Goal: Transaction & Acquisition: Purchase product/service

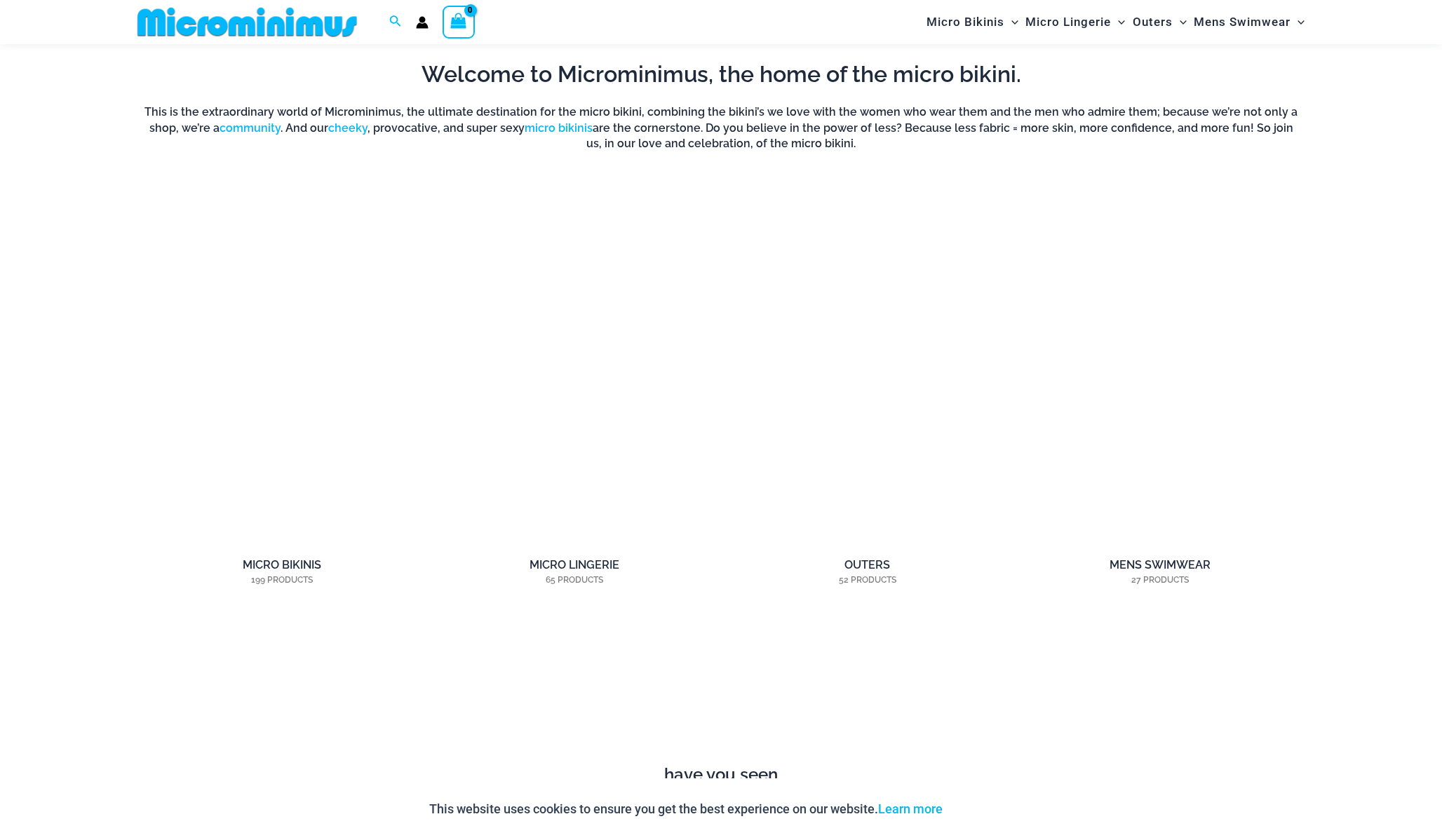
scroll to position [1220, 0]
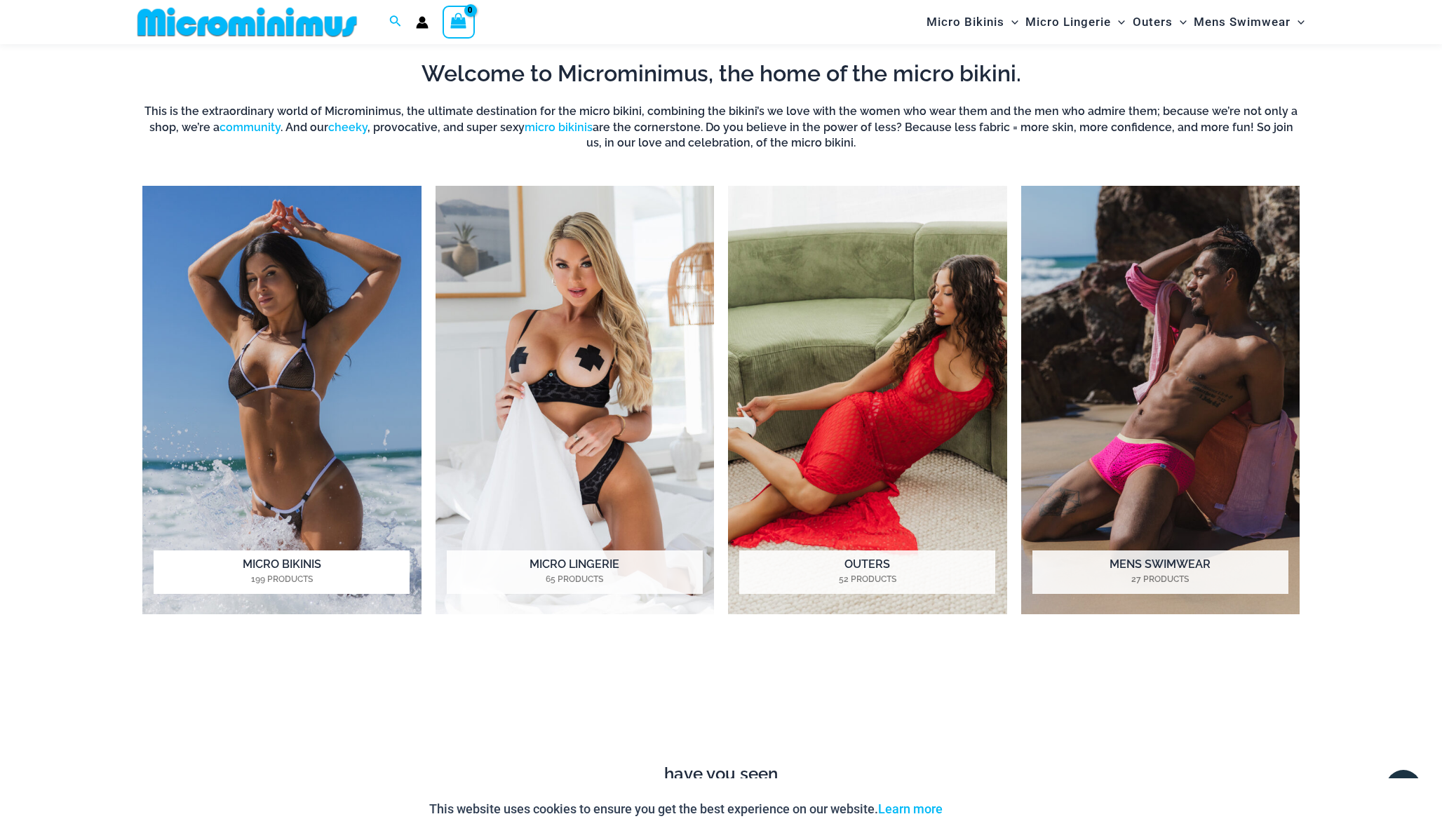
click at [309, 391] on img "Visit product category Micro Bikinis" at bounding box center [282, 400] width 279 height 429
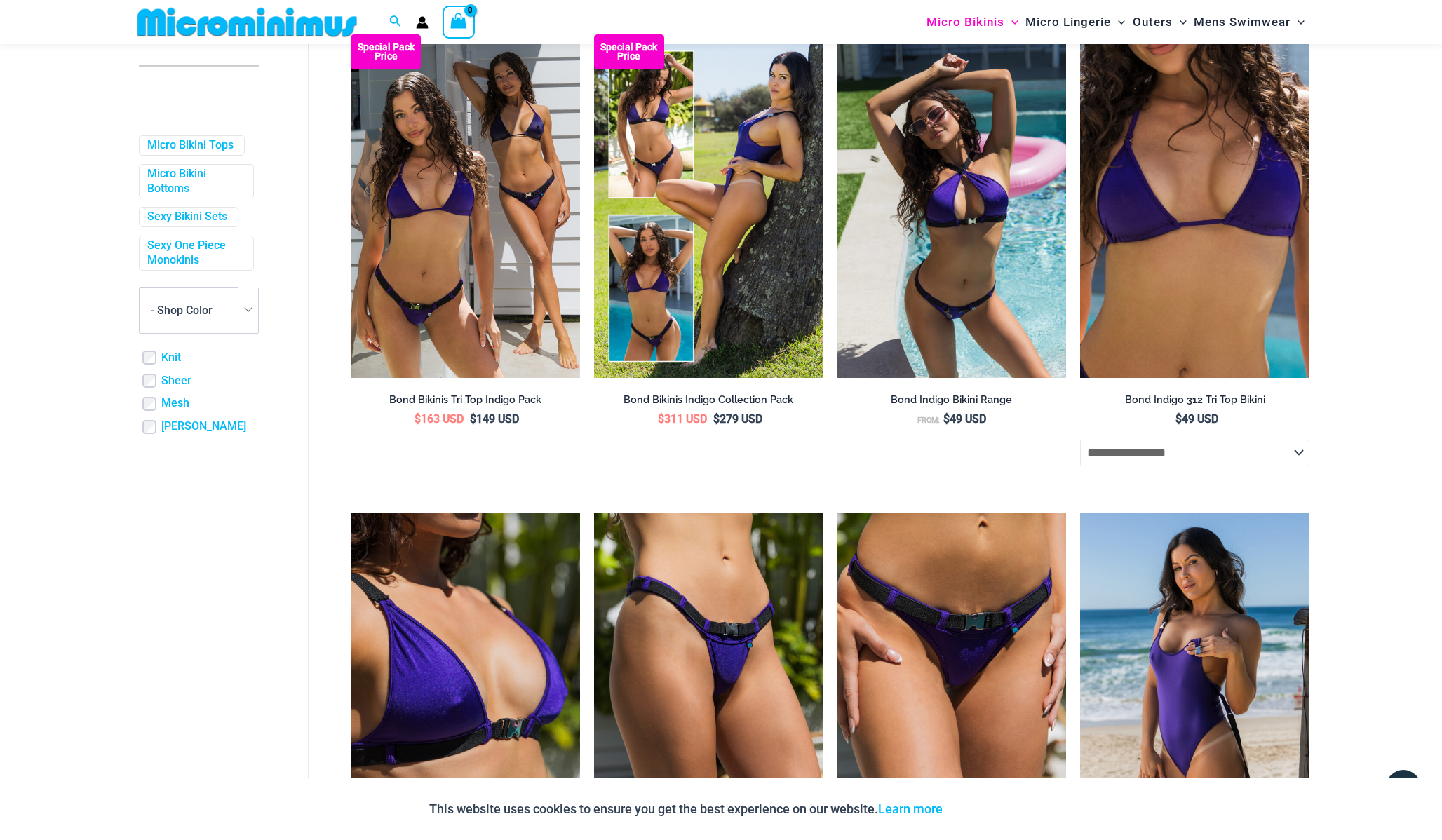
scroll to position [361, 0]
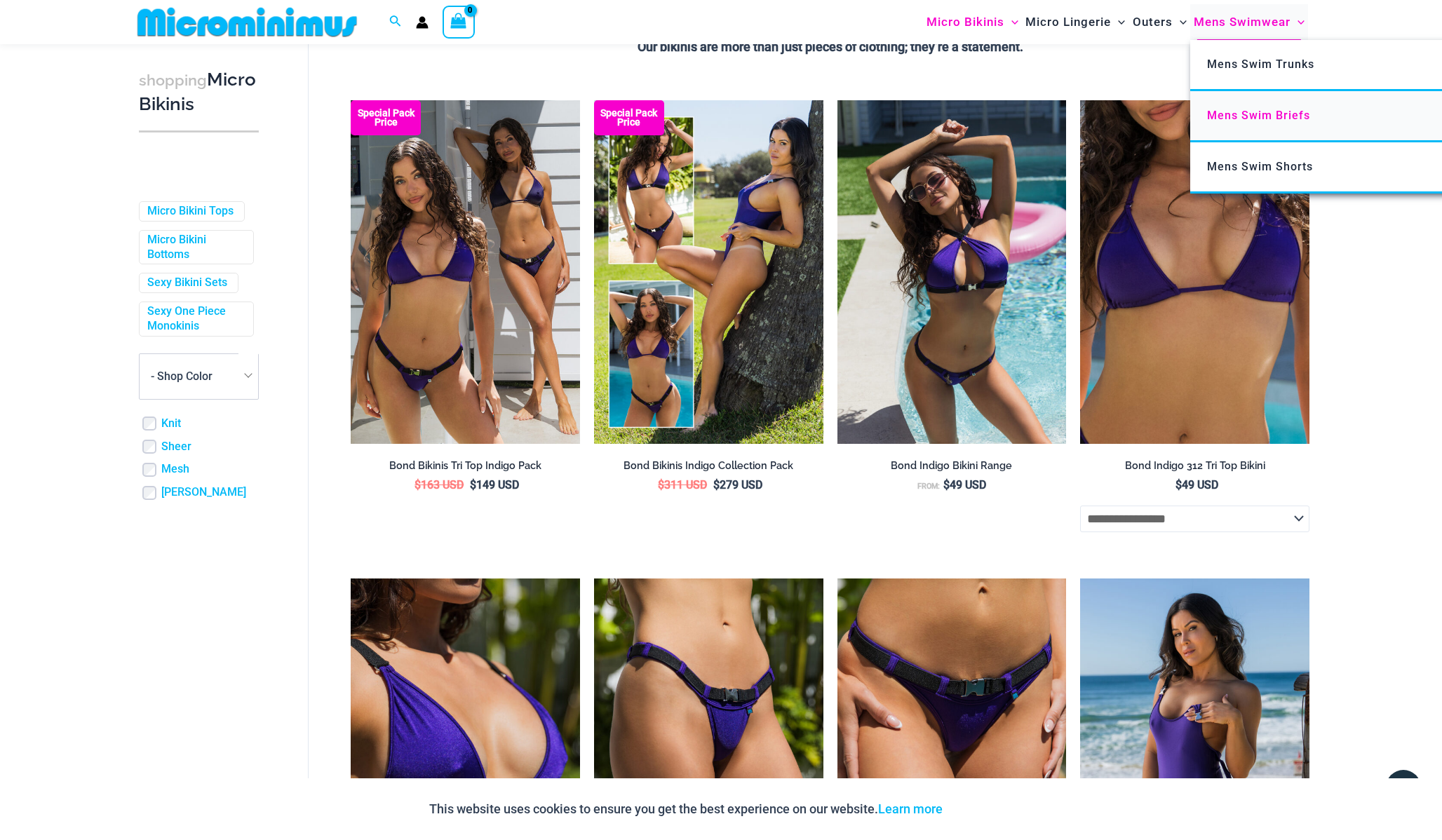
click at [1240, 122] on link "Mens Swim Briefs" at bounding box center [1399, 117] width 417 height 51
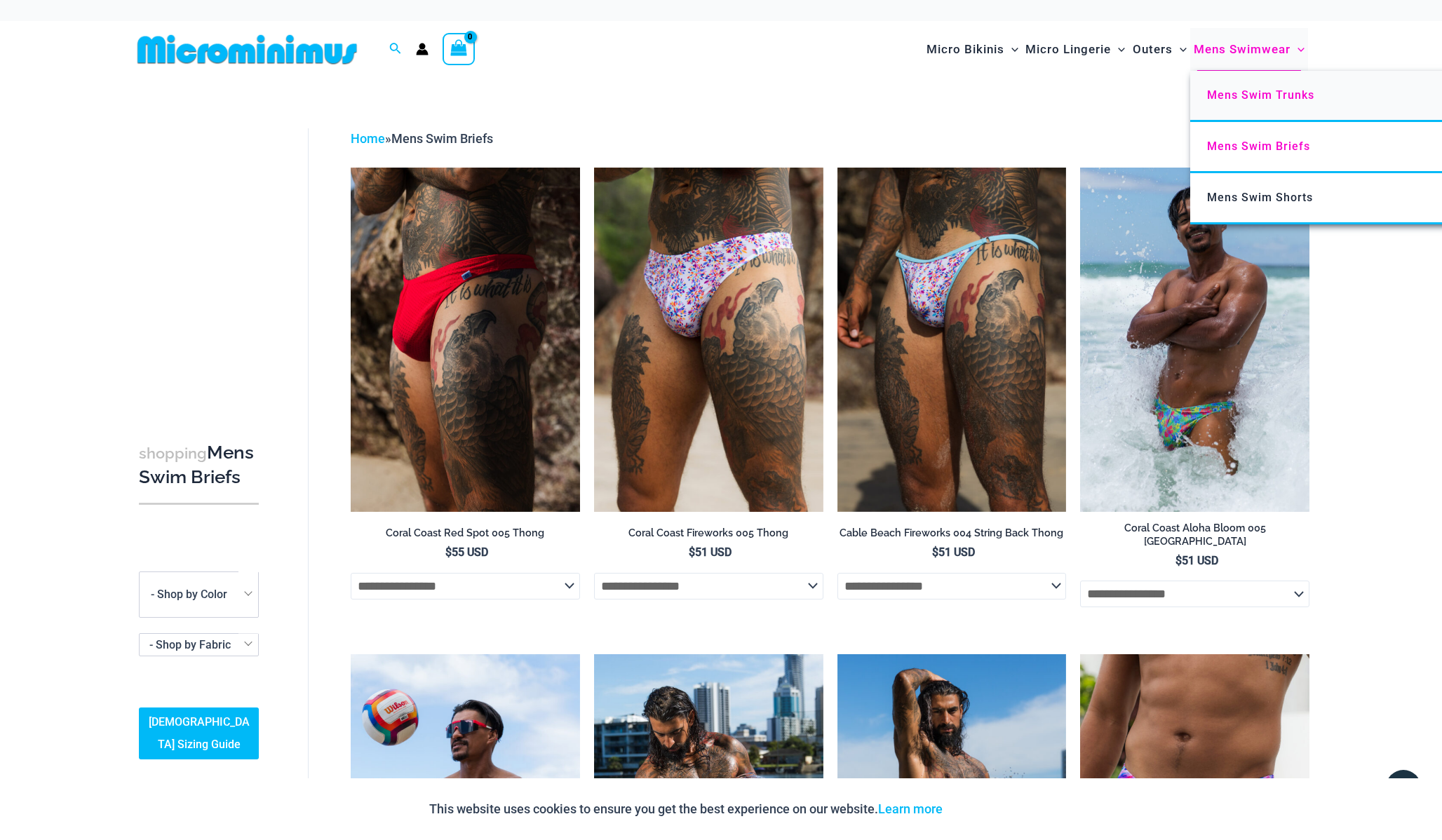
click at [1217, 88] on span "Mens Swim Trunks" at bounding box center [1260, 95] width 107 height 13
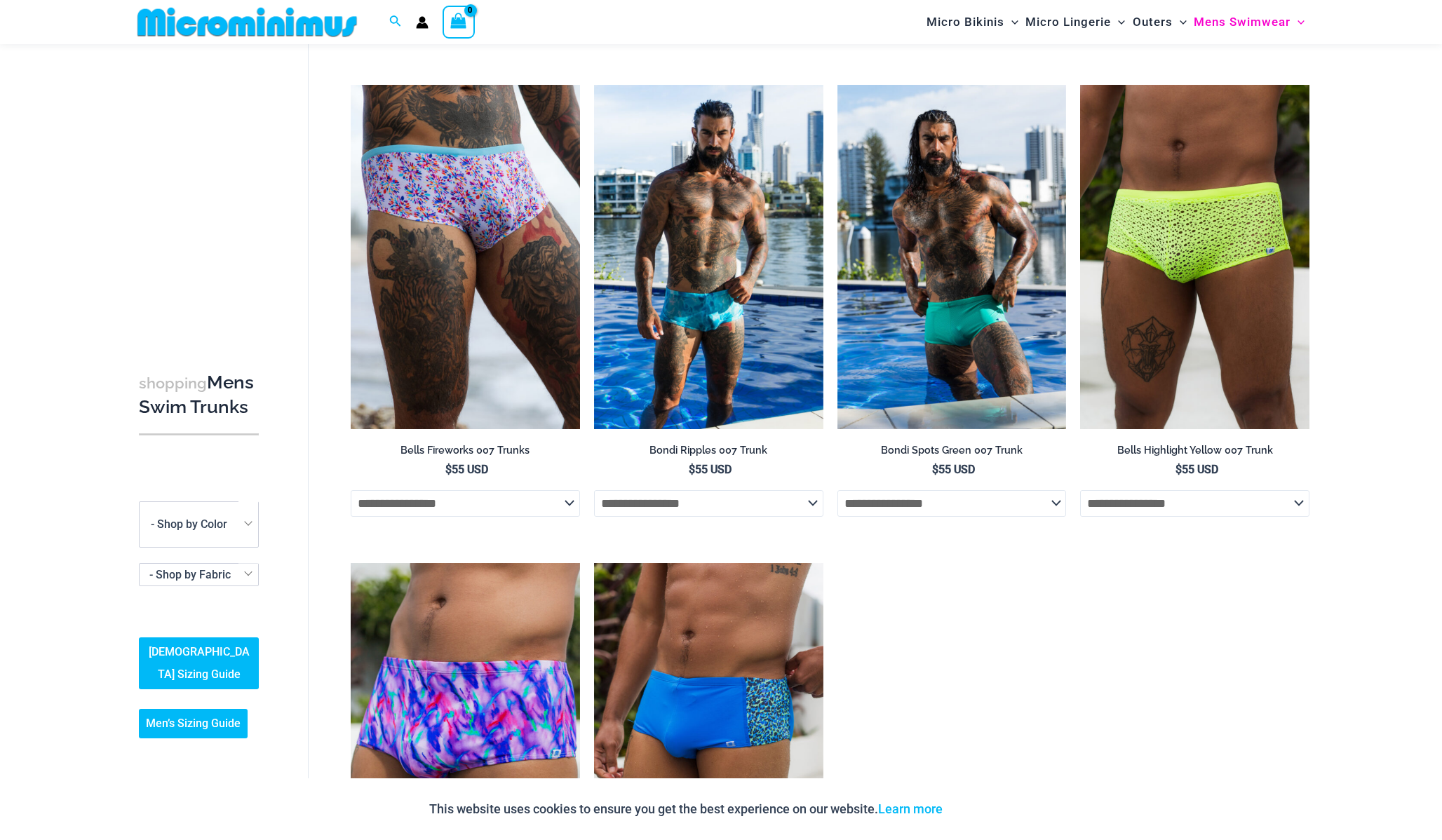
scroll to position [60, 0]
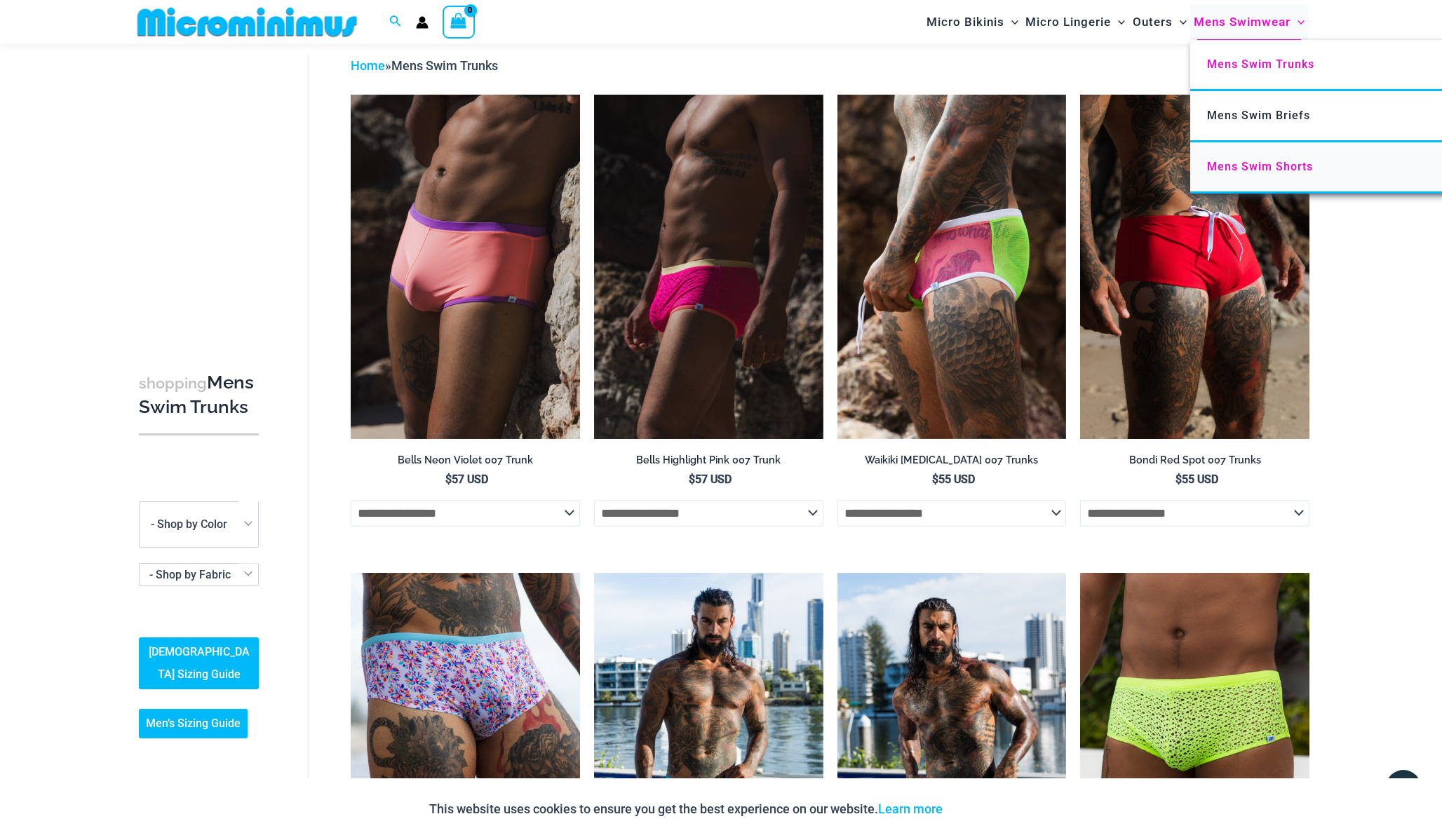
click at [1267, 175] on link "Mens Swim Shorts" at bounding box center [1399, 168] width 417 height 51
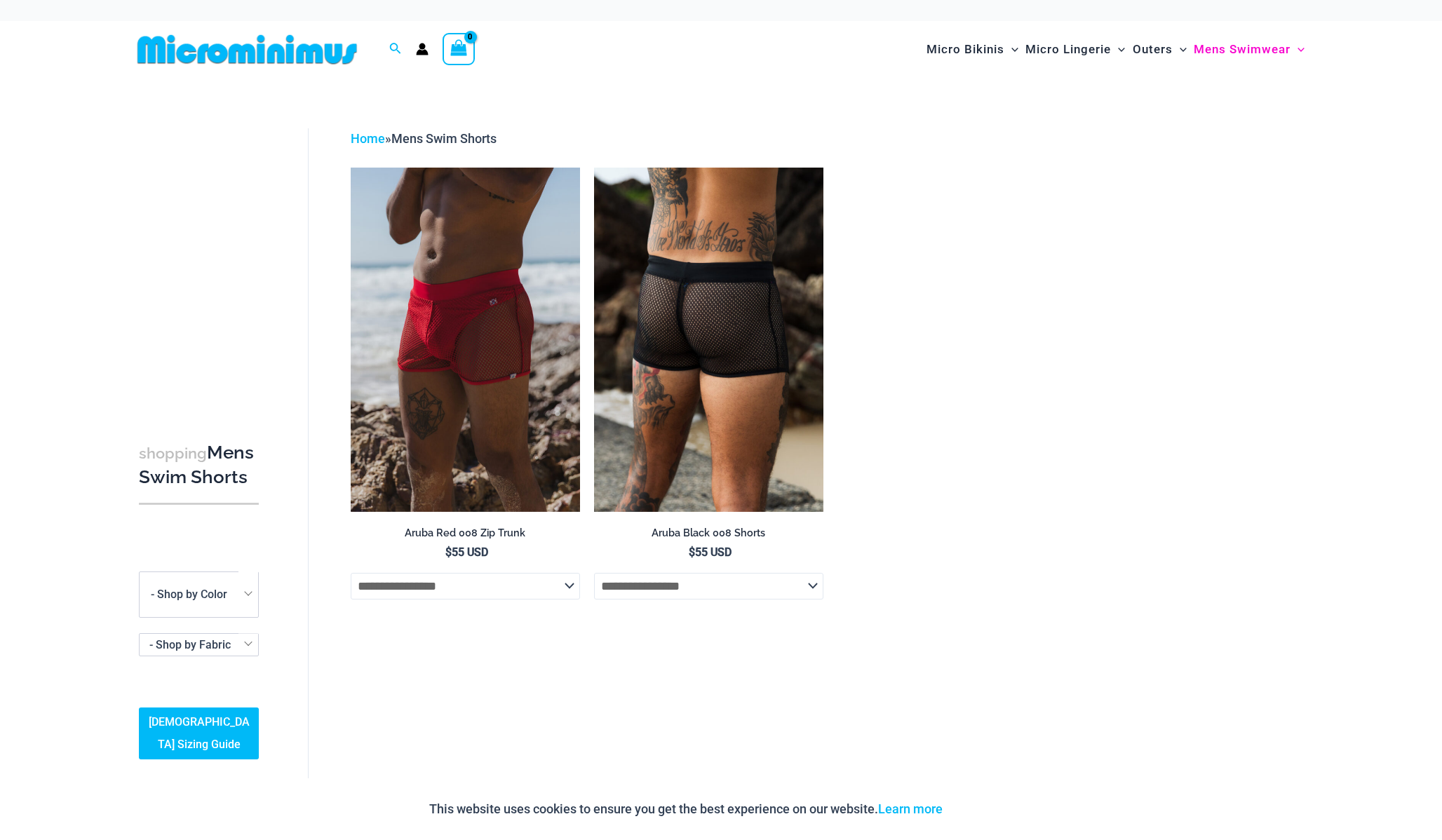
click at [768, 332] on img at bounding box center [708, 339] width 230 height 343
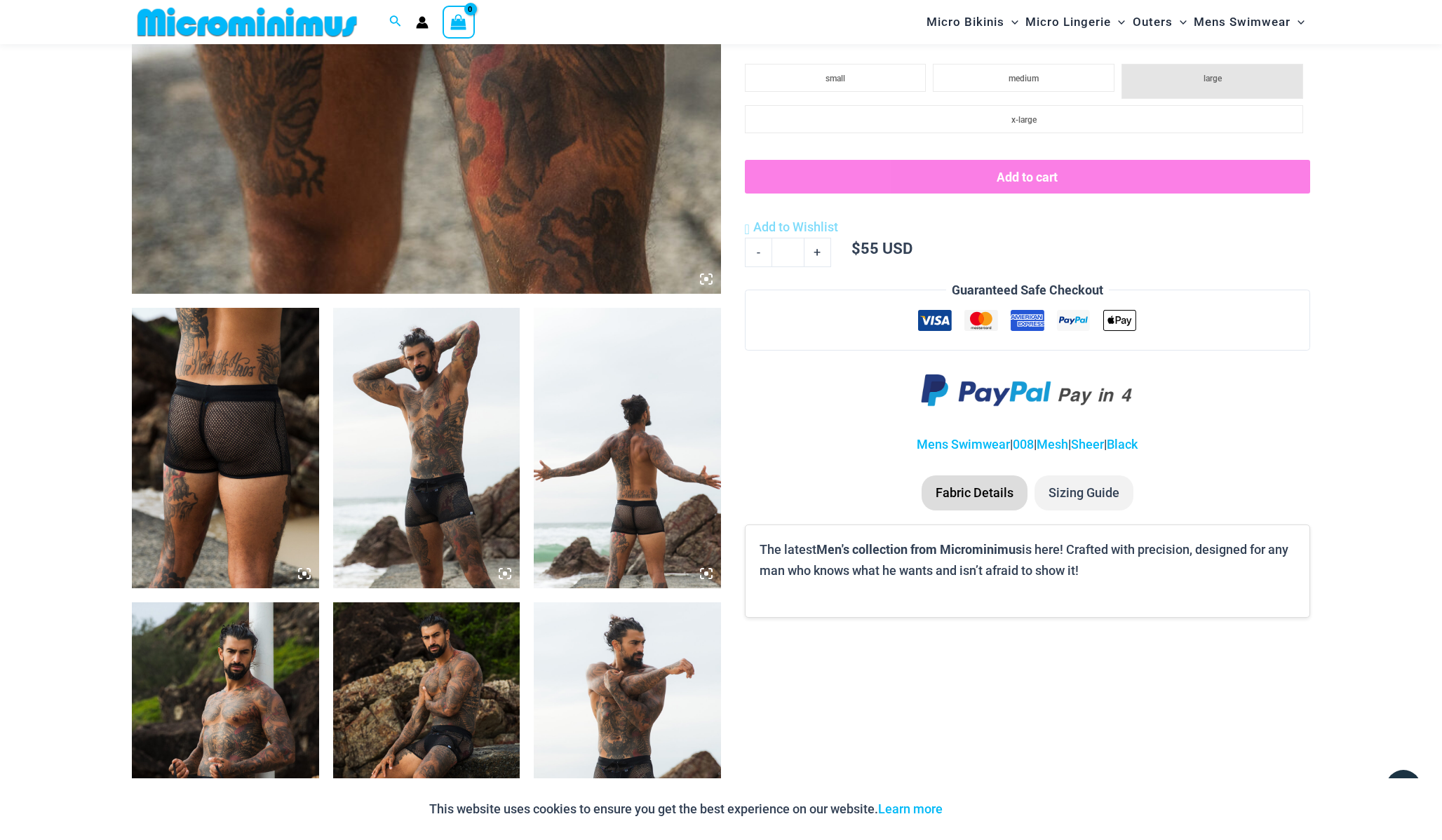
scroll to position [771, 0]
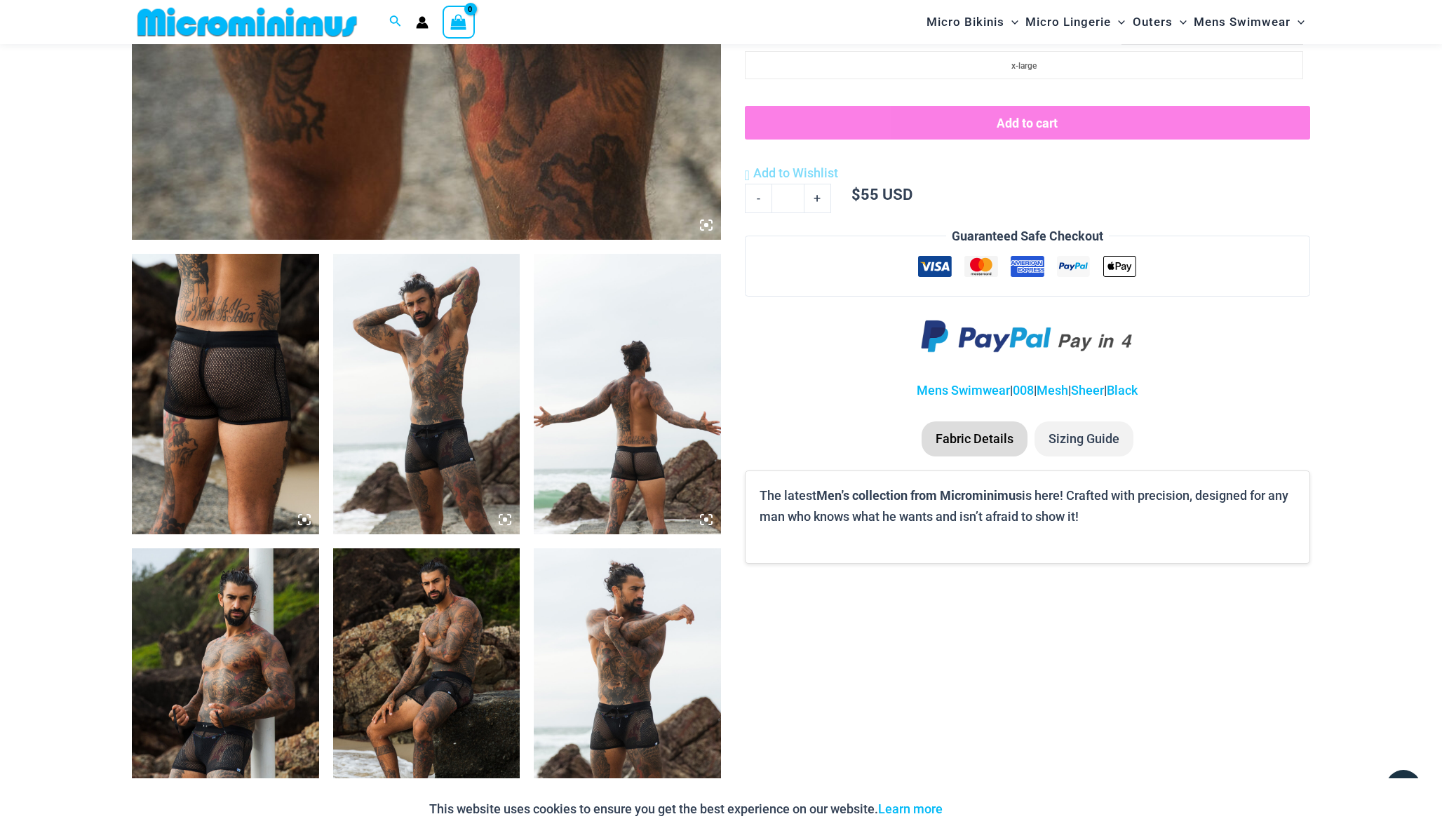
click at [445, 435] on img at bounding box center [427, 393] width 188 height 280
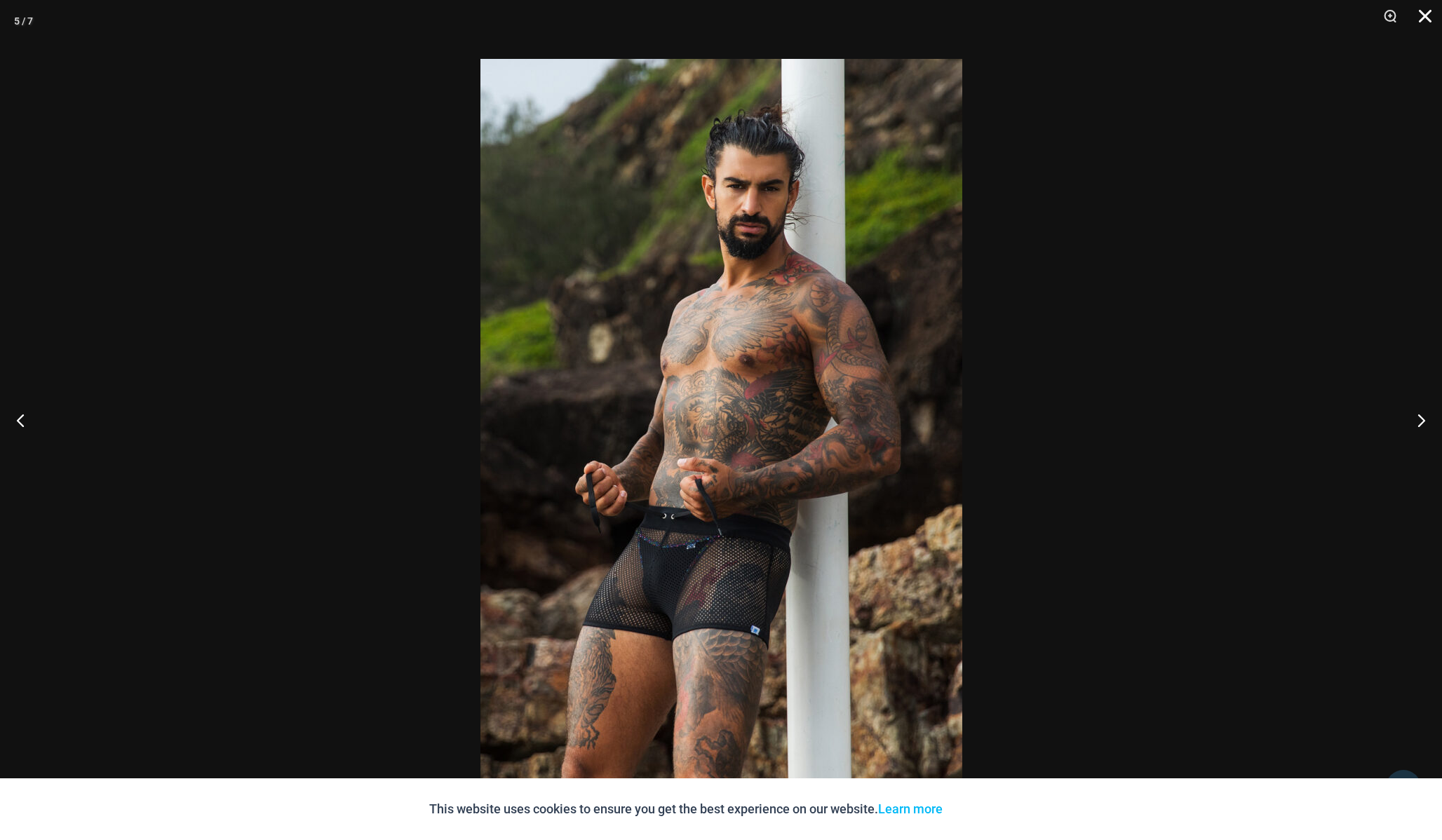
click at [1427, 20] on button "Close" at bounding box center [1420, 21] width 35 height 42
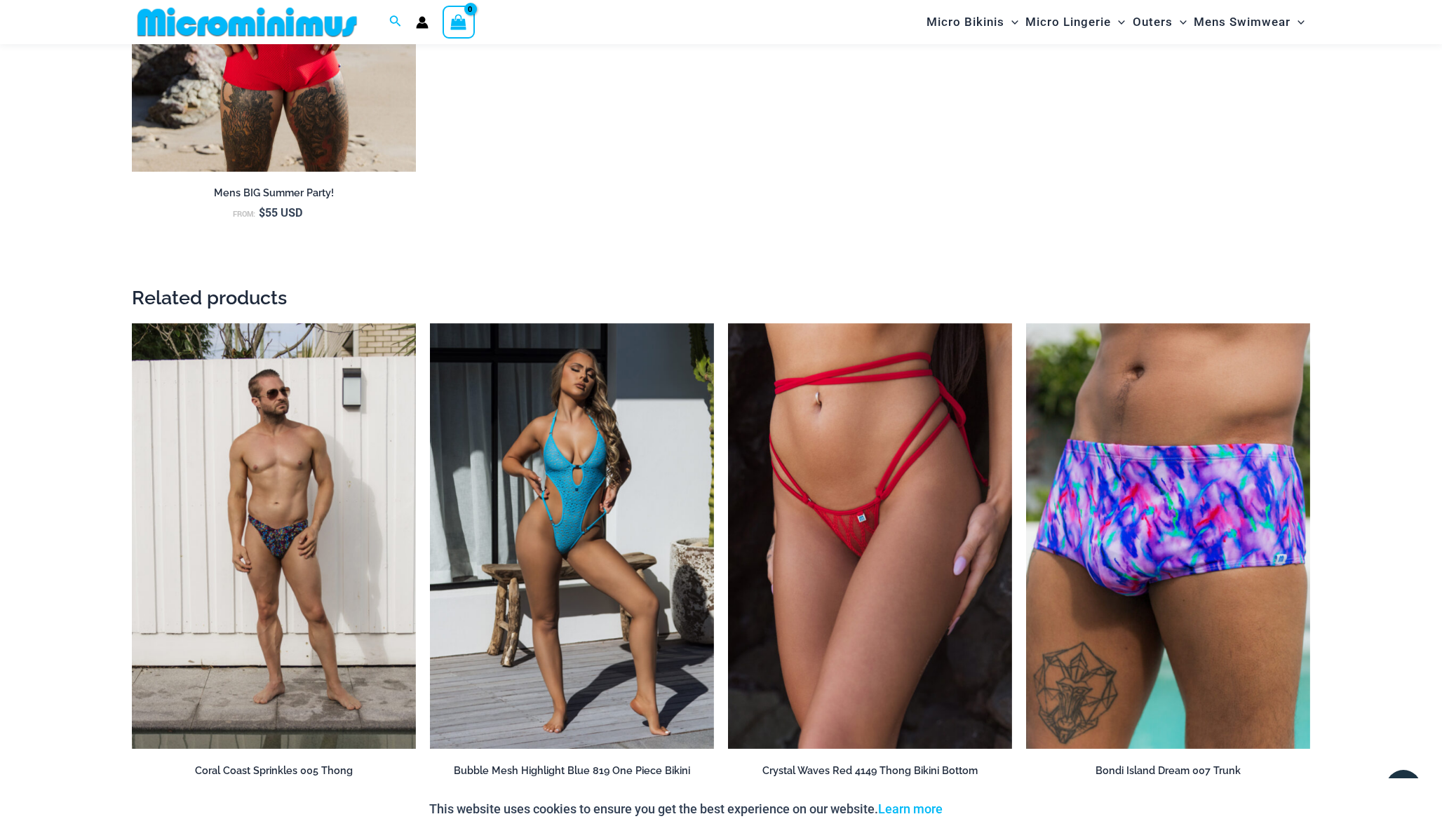
scroll to position [1914, 0]
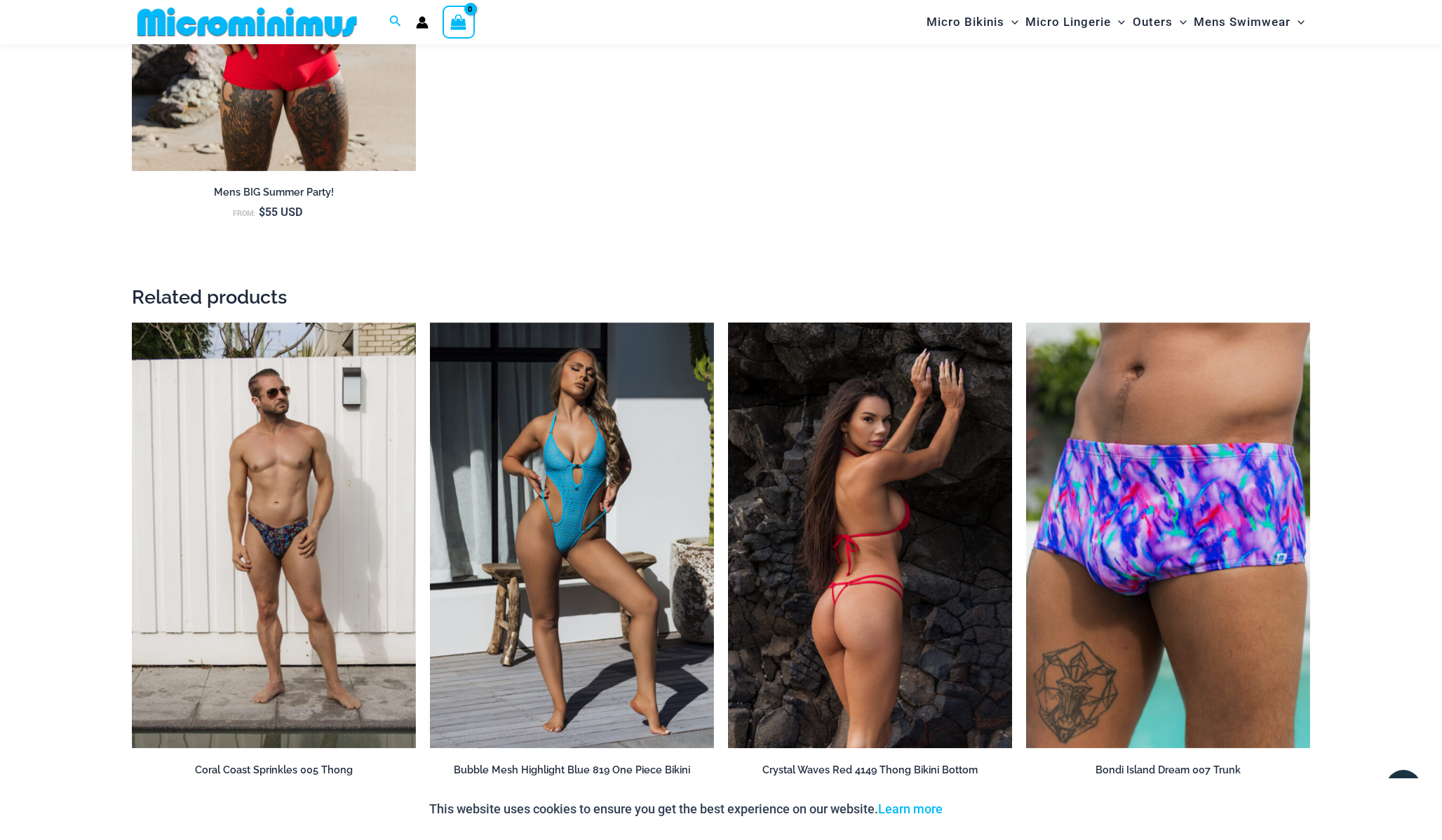
click at [839, 523] on img at bounding box center [870, 535] width 284 height 427
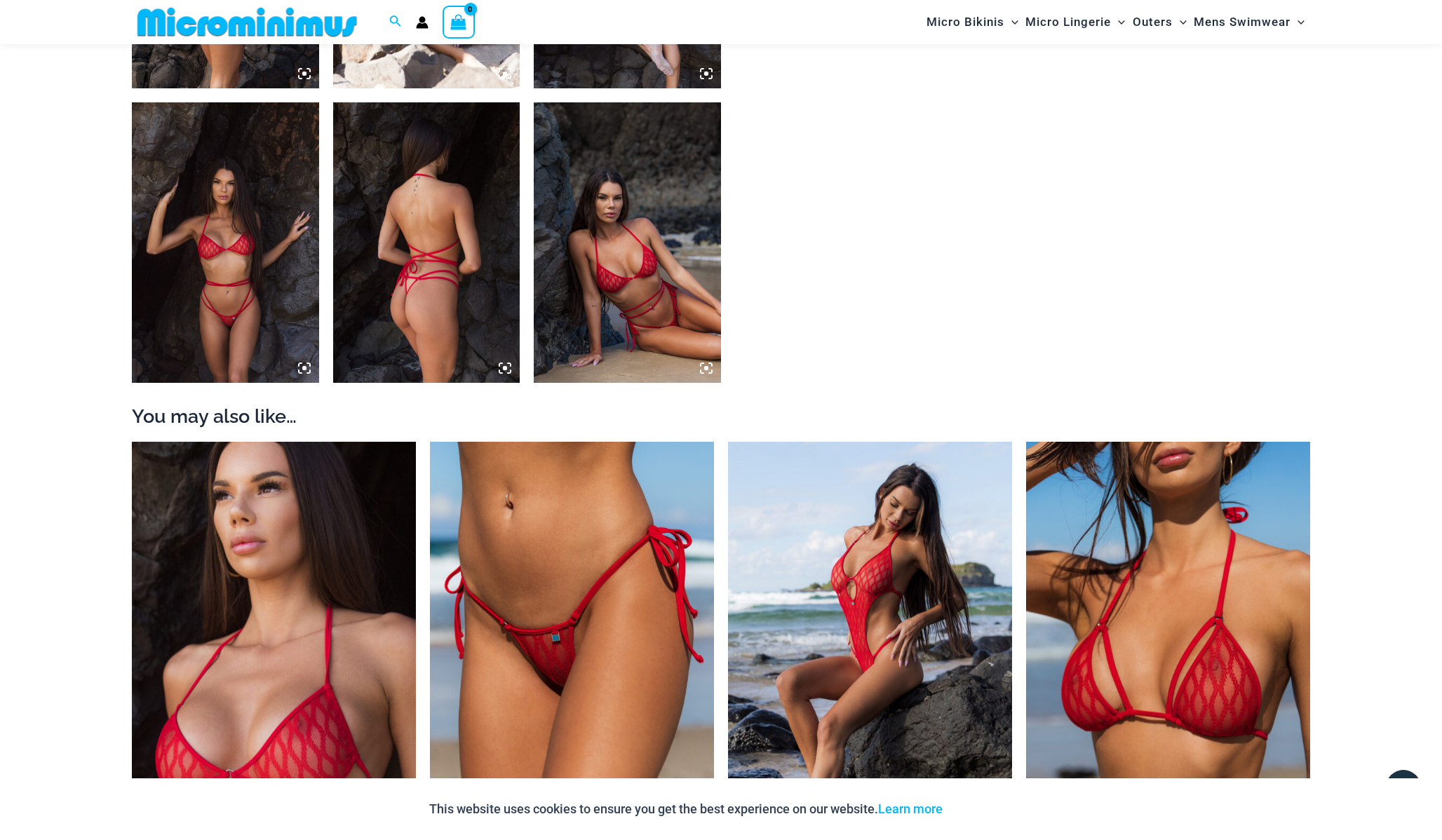
scroll to position [1466, 0]
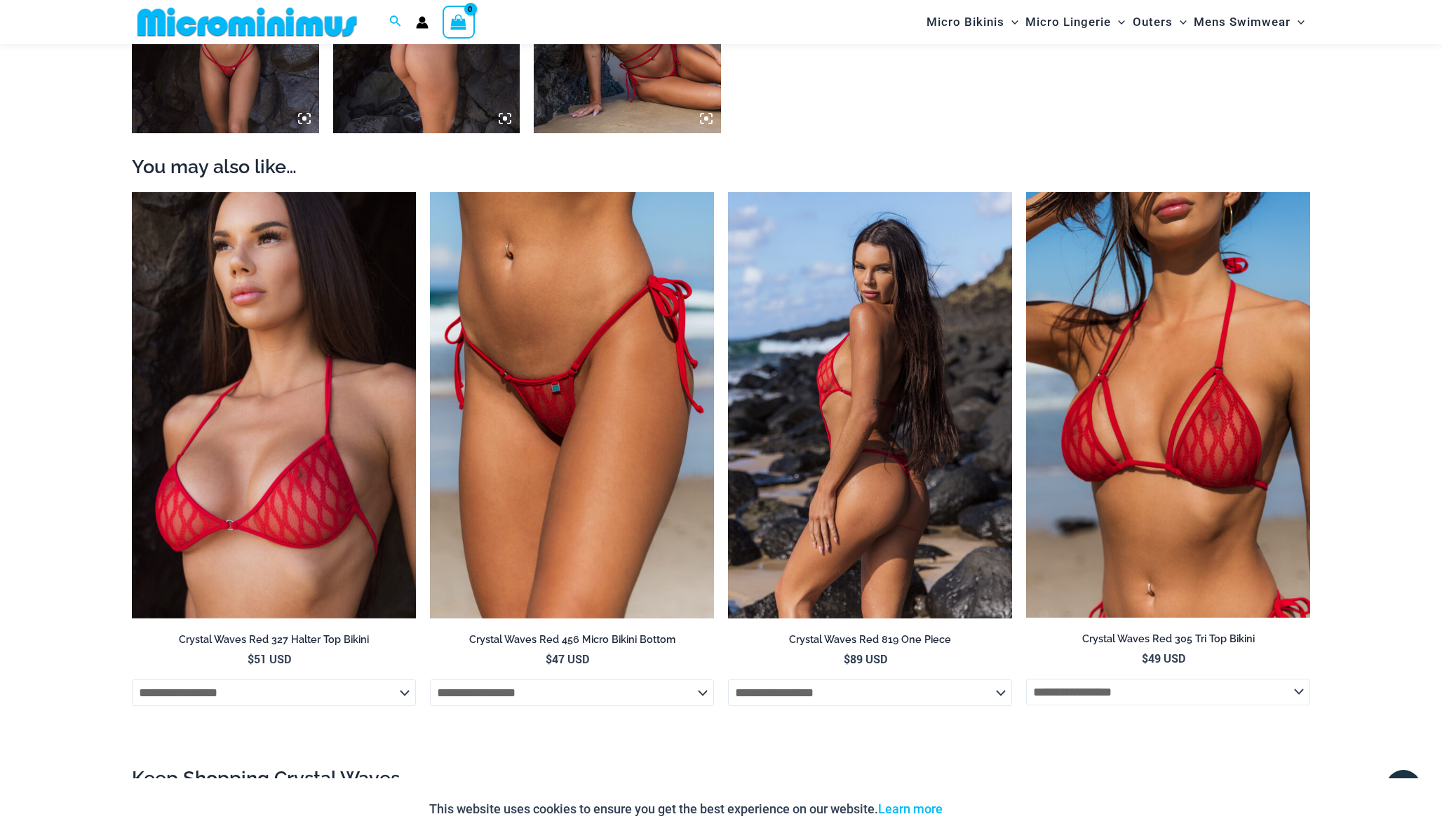
click at [844, 385] on img at bounding box center [870, 405] width 284 height 427
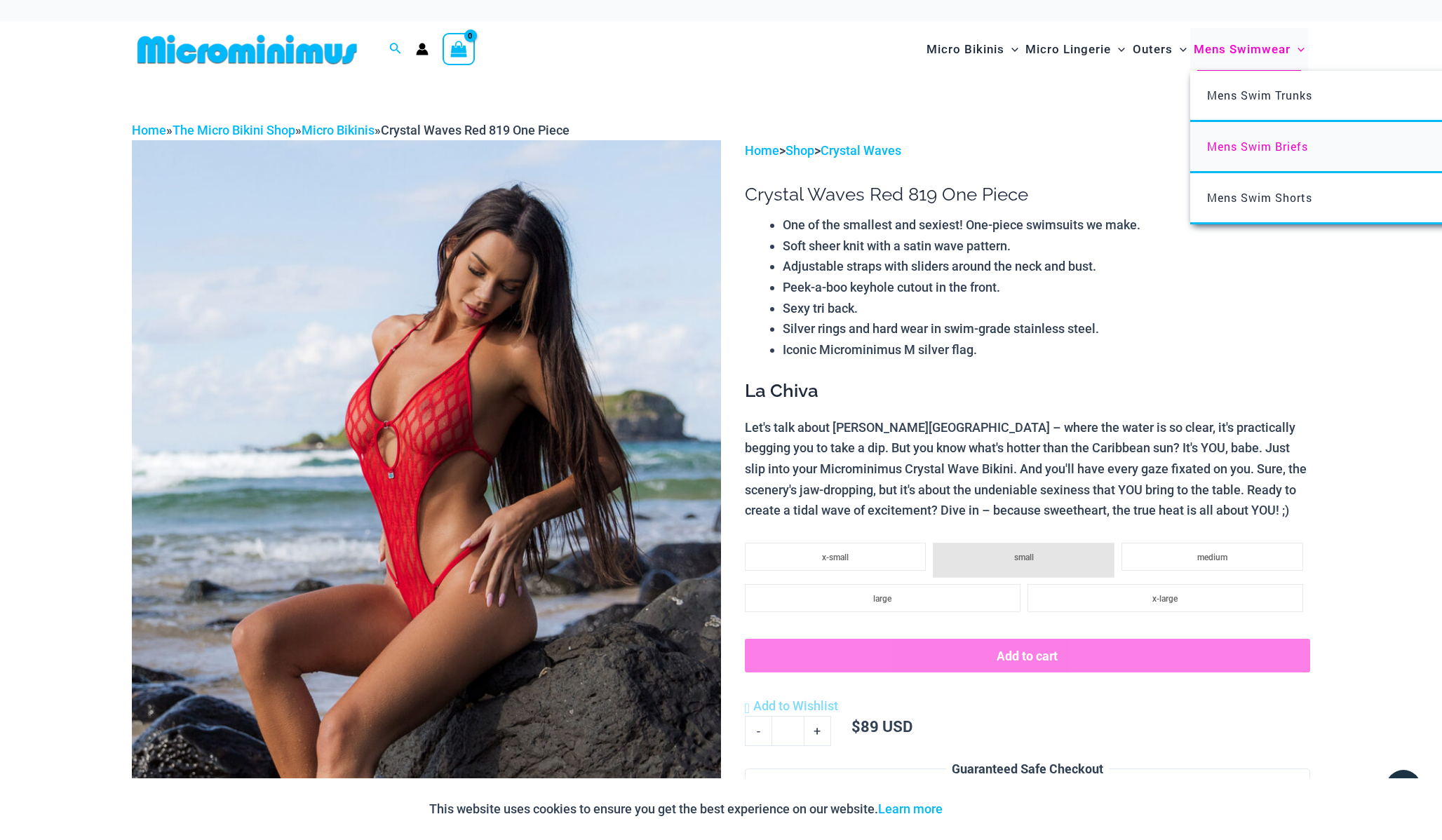
click at [1263, 148] on span "Mens Swim Briefs" at bounding box center [1257, 146] width 101 height 14
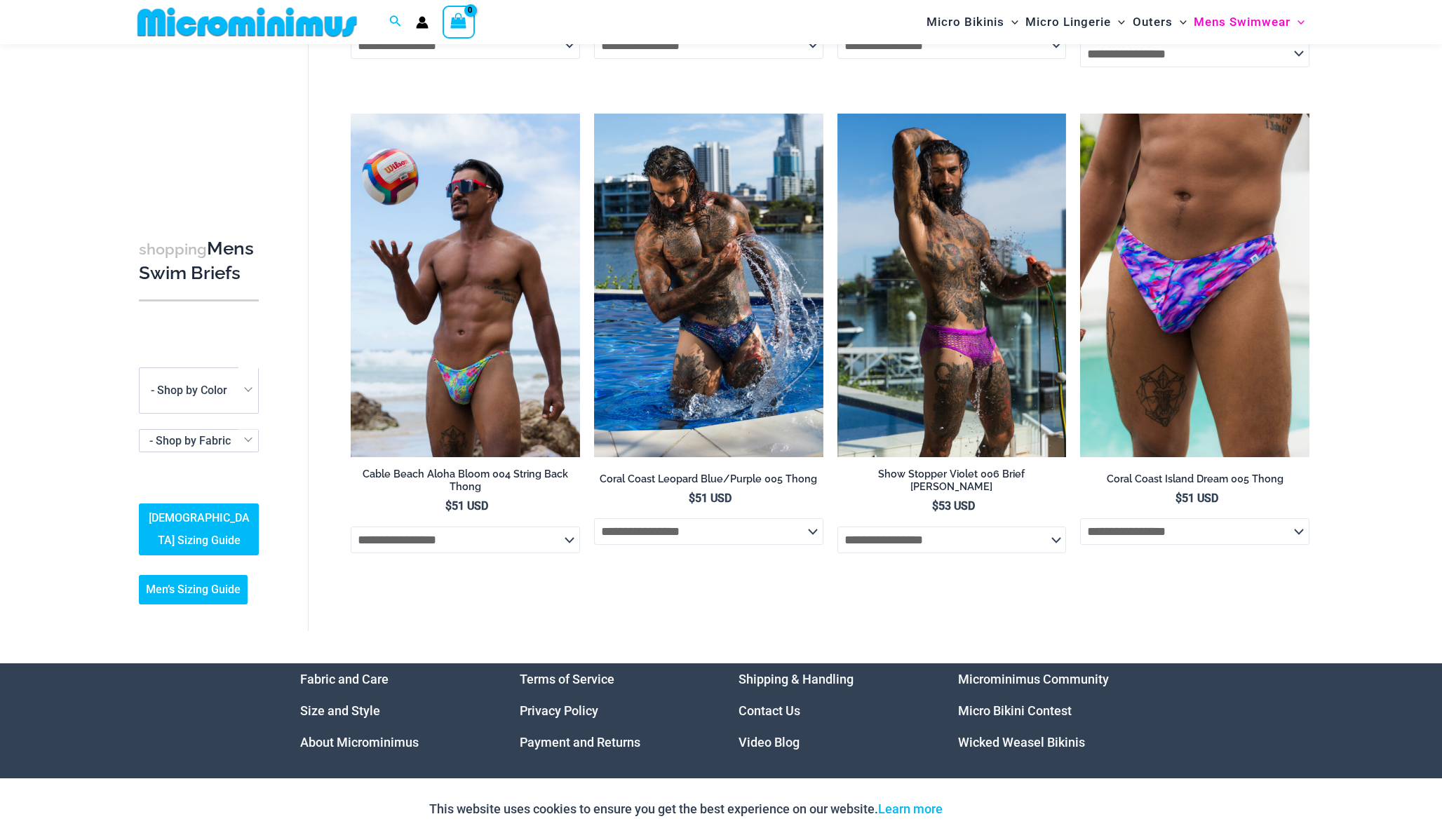
scroll to position [529, 0]
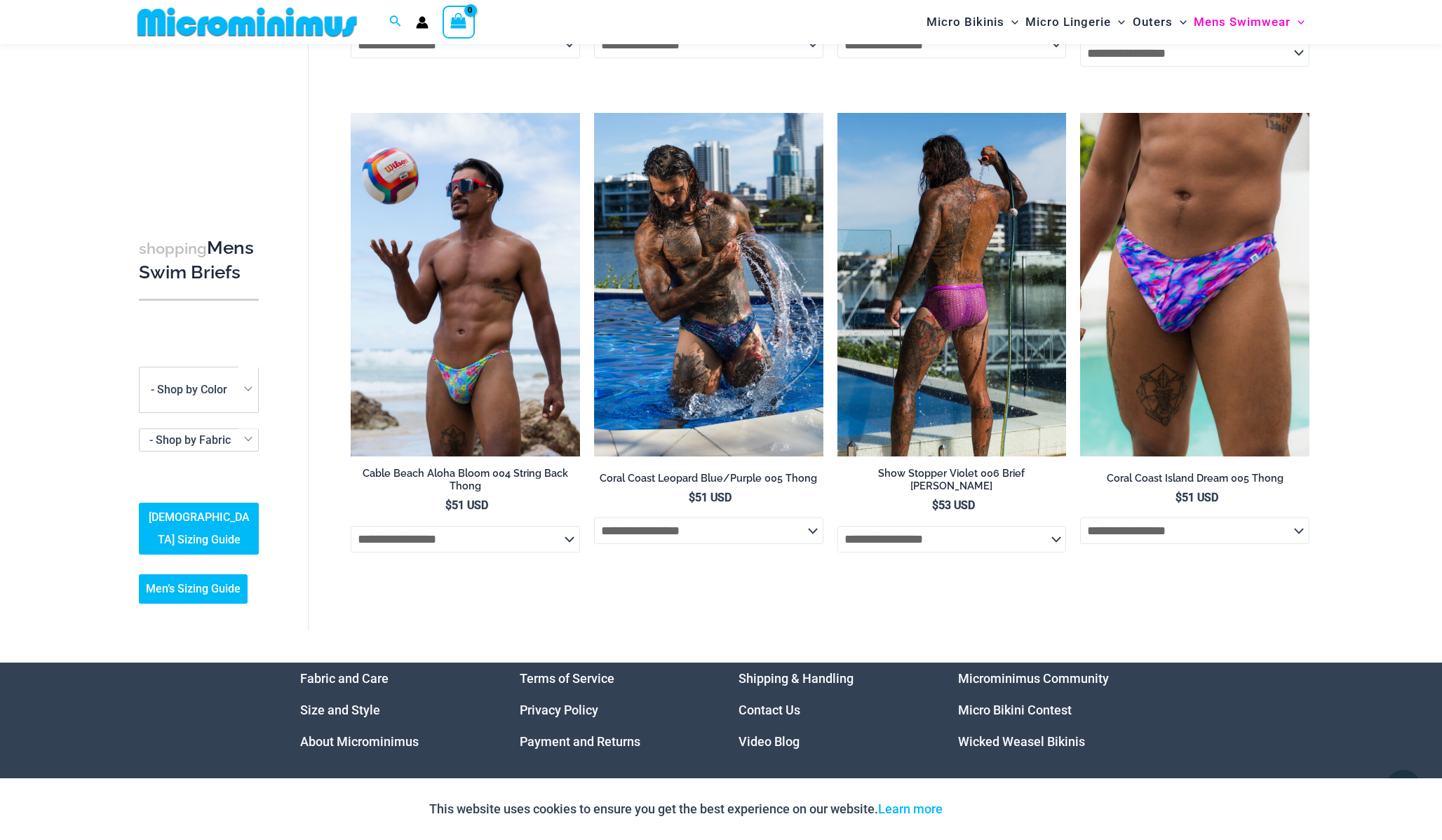
click at [939, 374] on img at bounding box center [952, 285] width 230 height 343
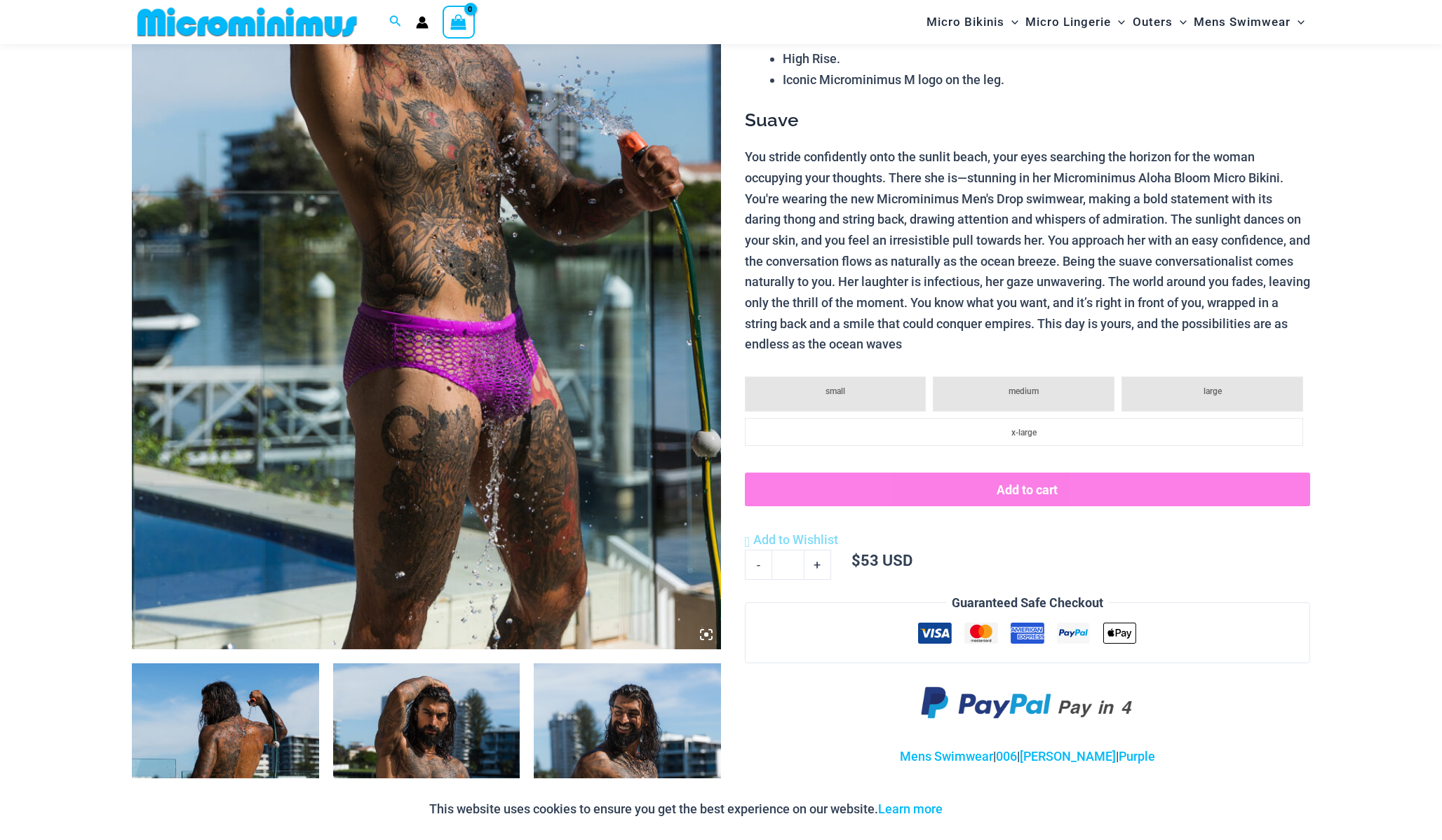
scroll to position [364, 0]
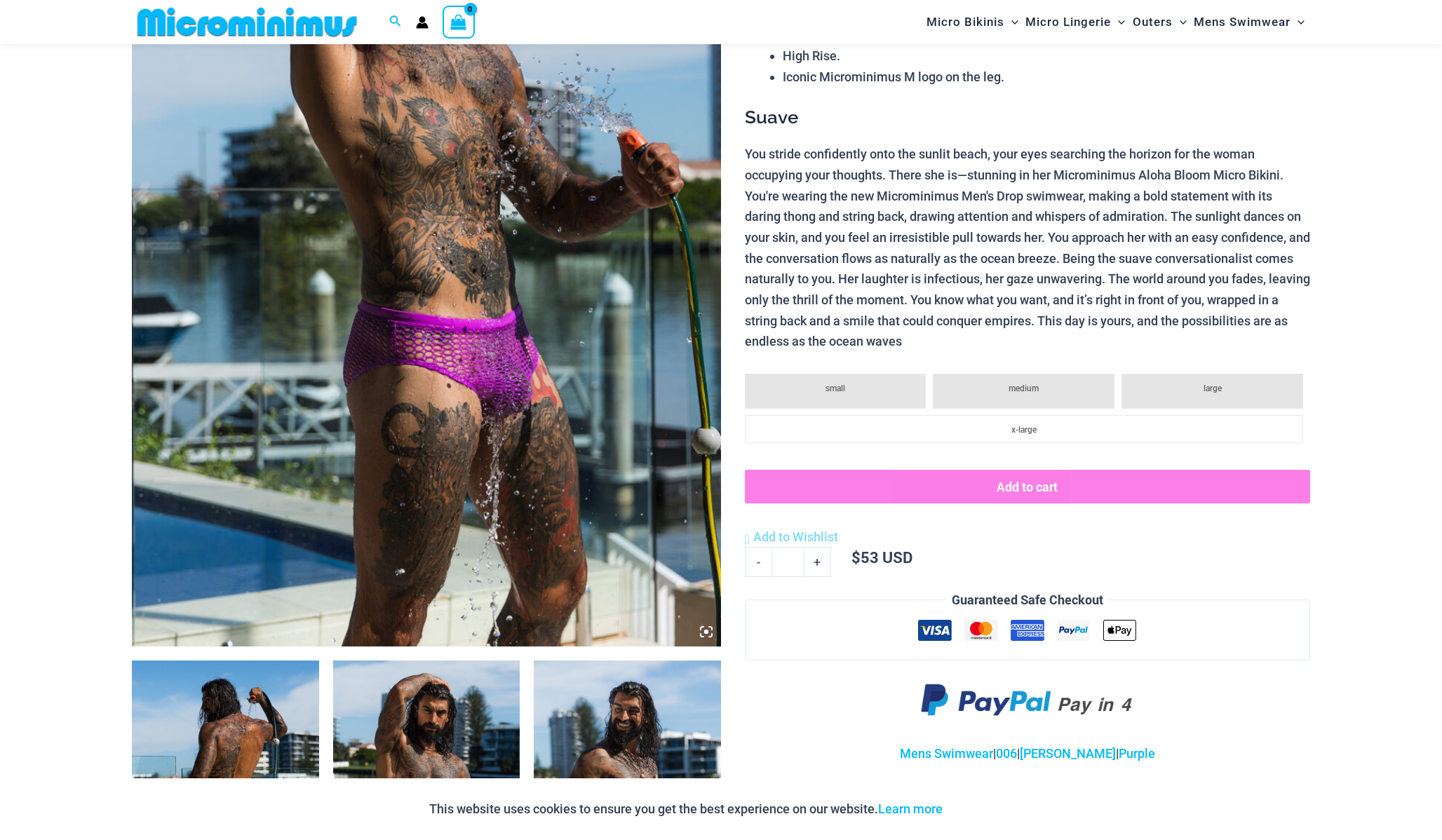
click at [482, 705] on img at bounding box center [427, 800] width 188 height 280
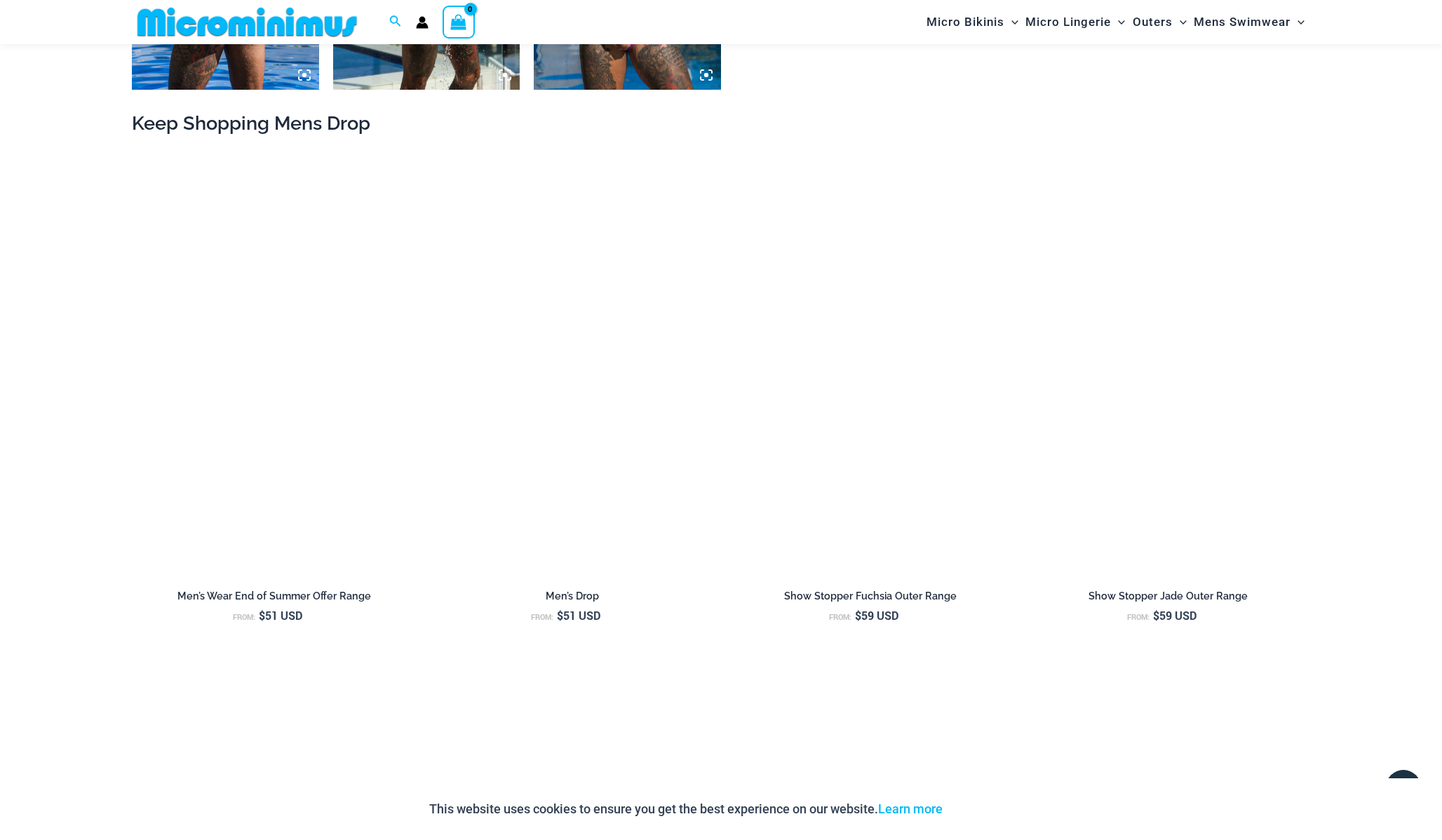
scroll to position [1542, 0]
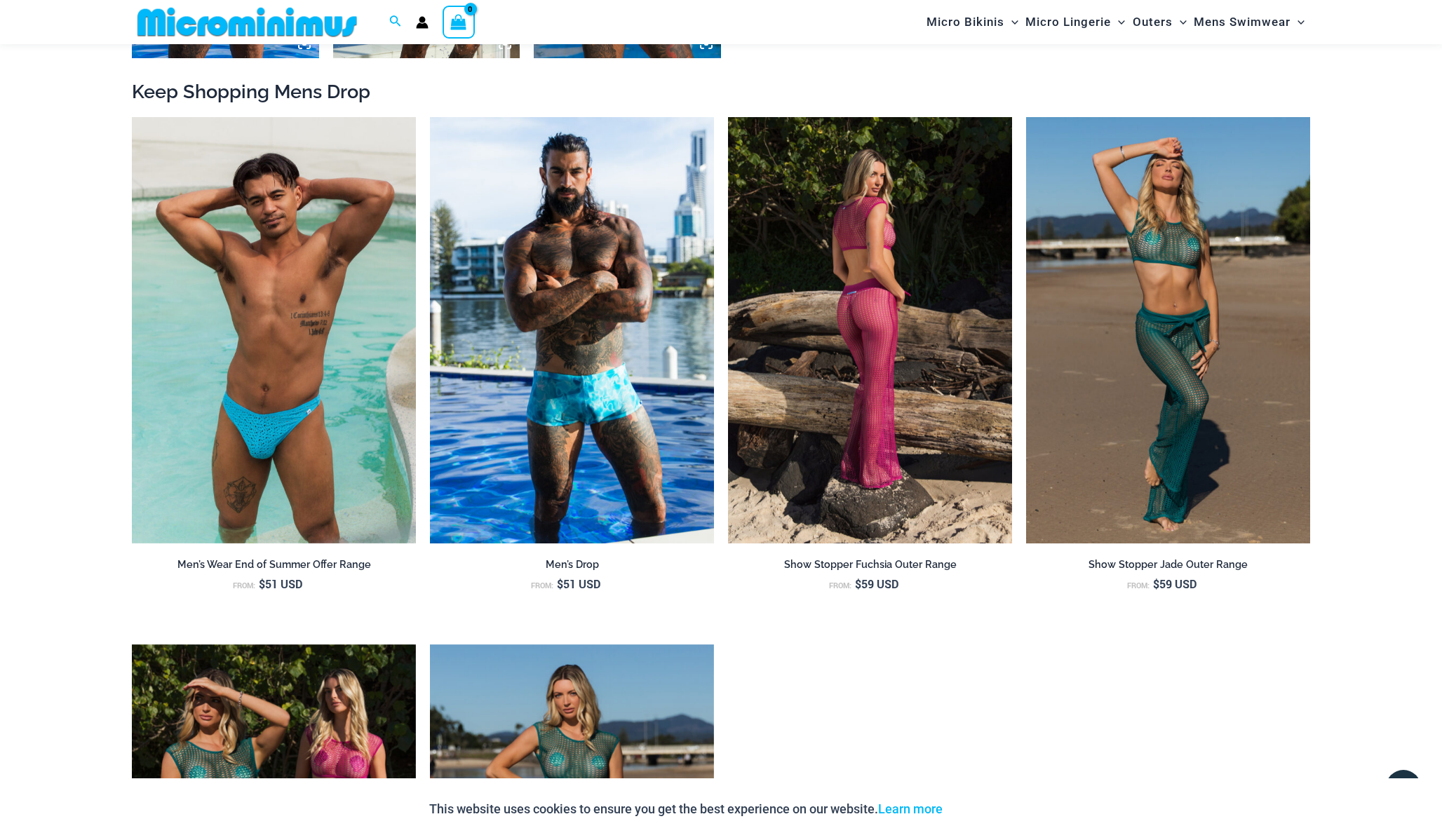
click at [891, 371] on img at bounding box center [870, 330] width 284 height 427
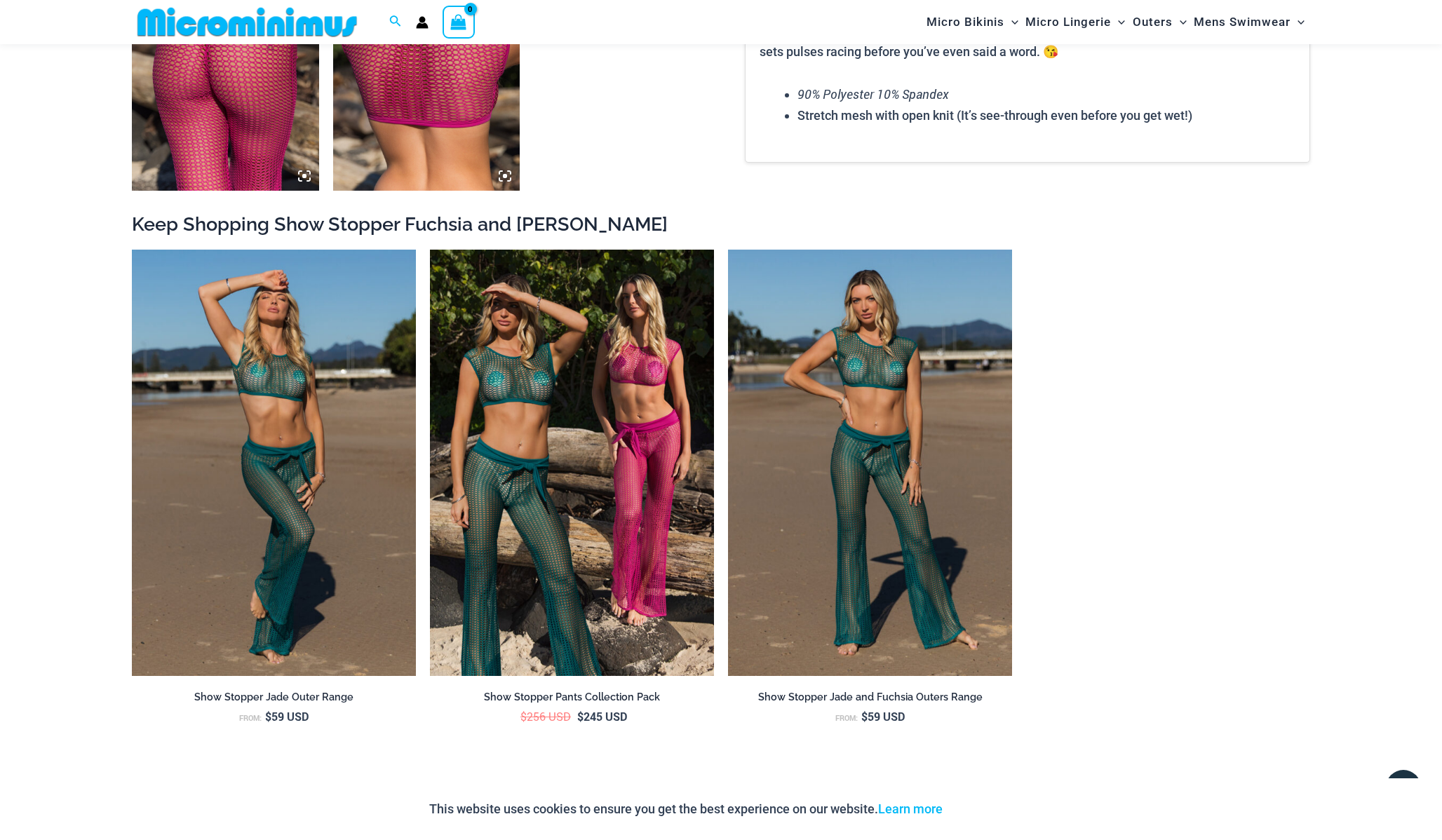
scroll to position [1712, 0]
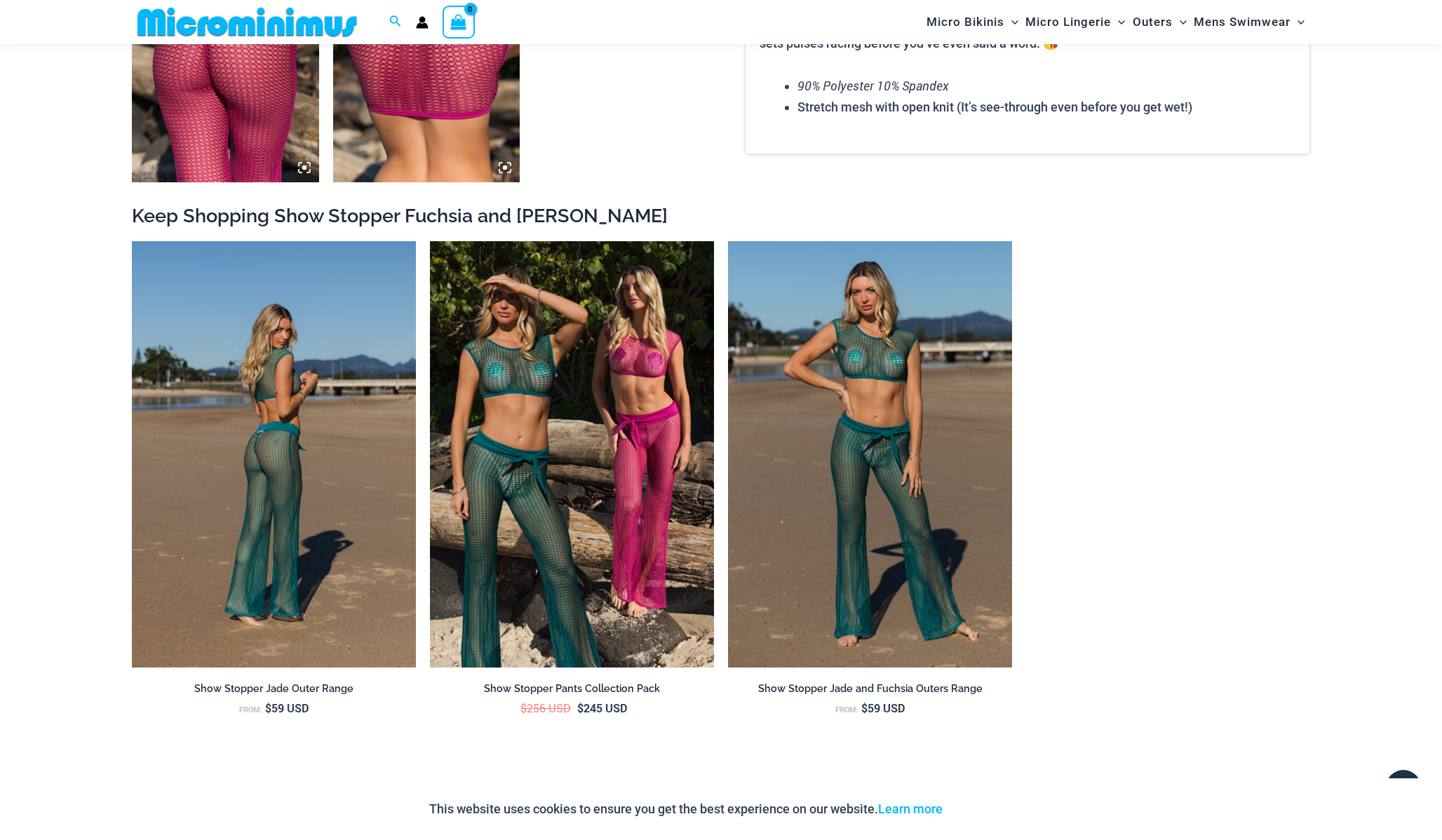
click at [332, 461] on img at bounding box center [274, 454] width 284 height 427
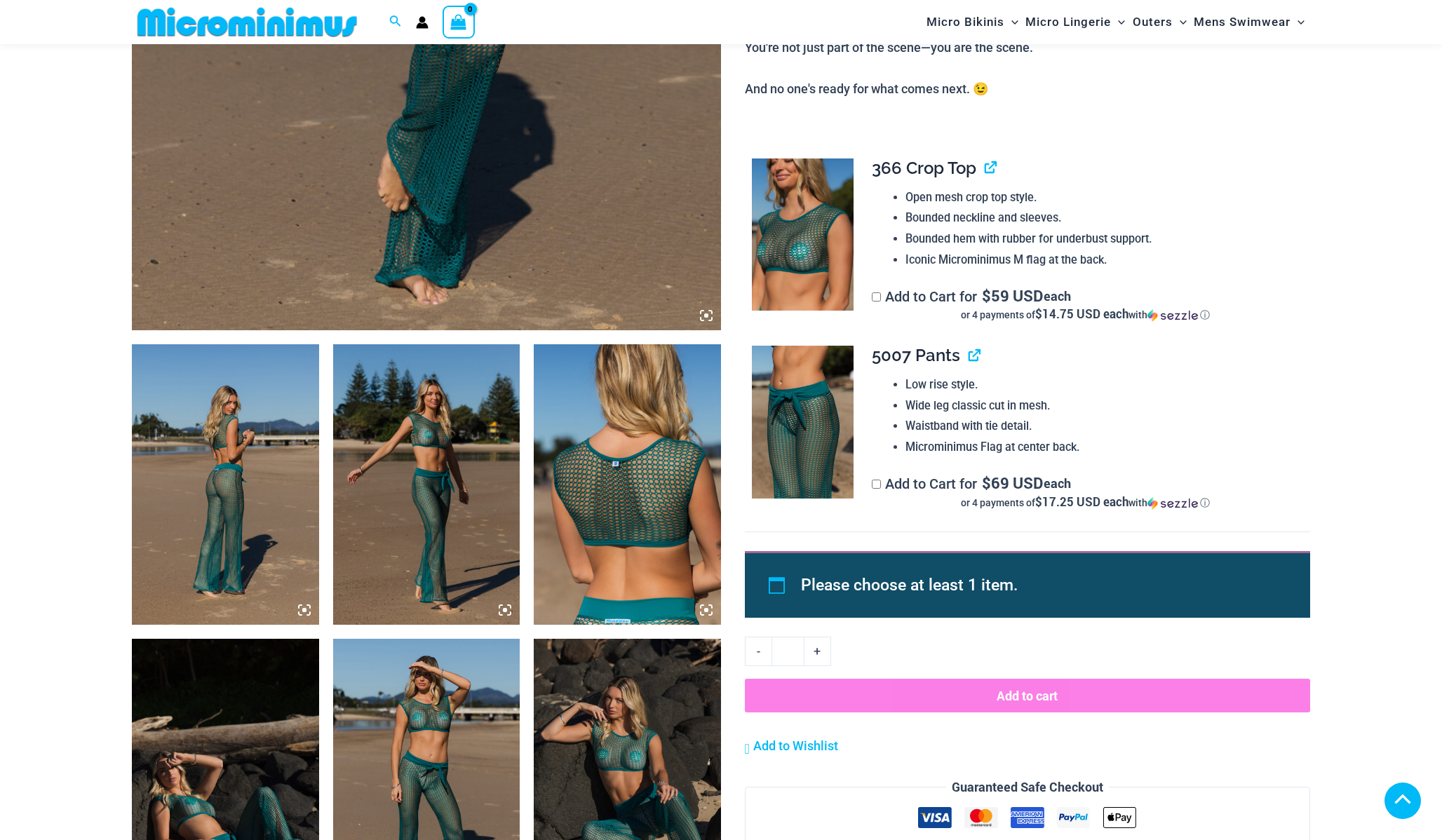
scroll to position [707, 0]
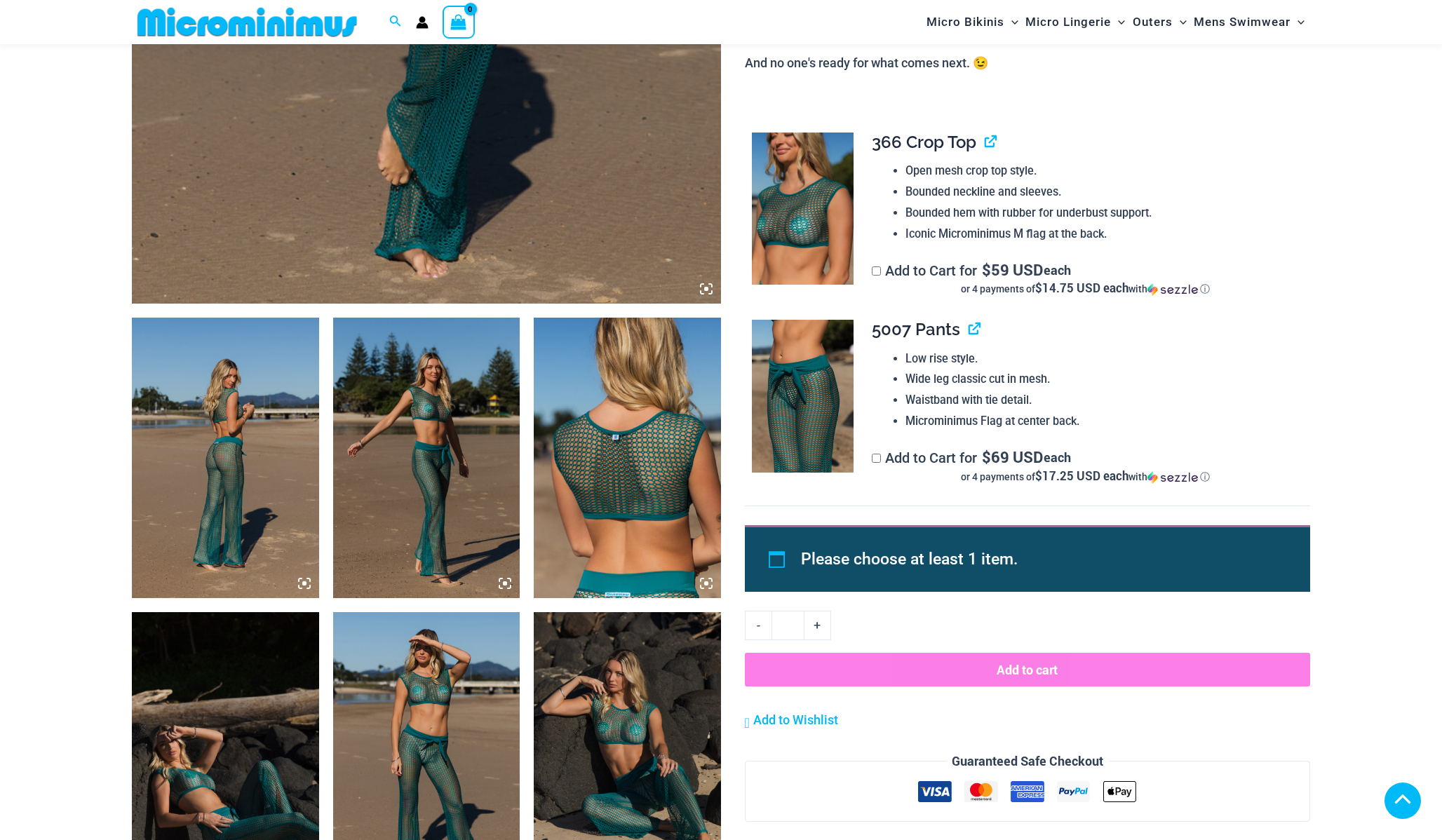
click at [278, 439] on img at bounding box center [225, 458] width 188 height 280
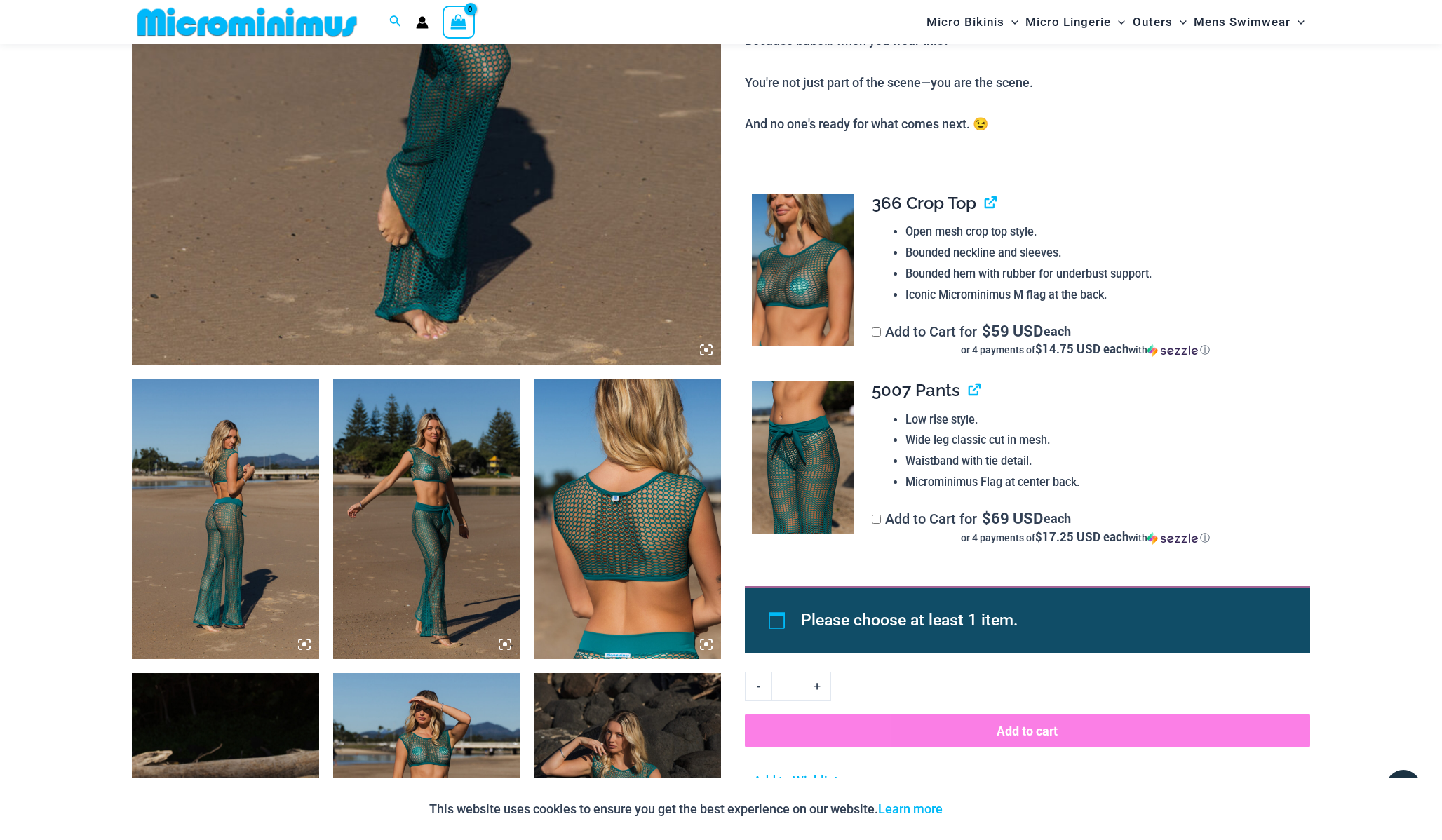
scroll to position [632, 0]
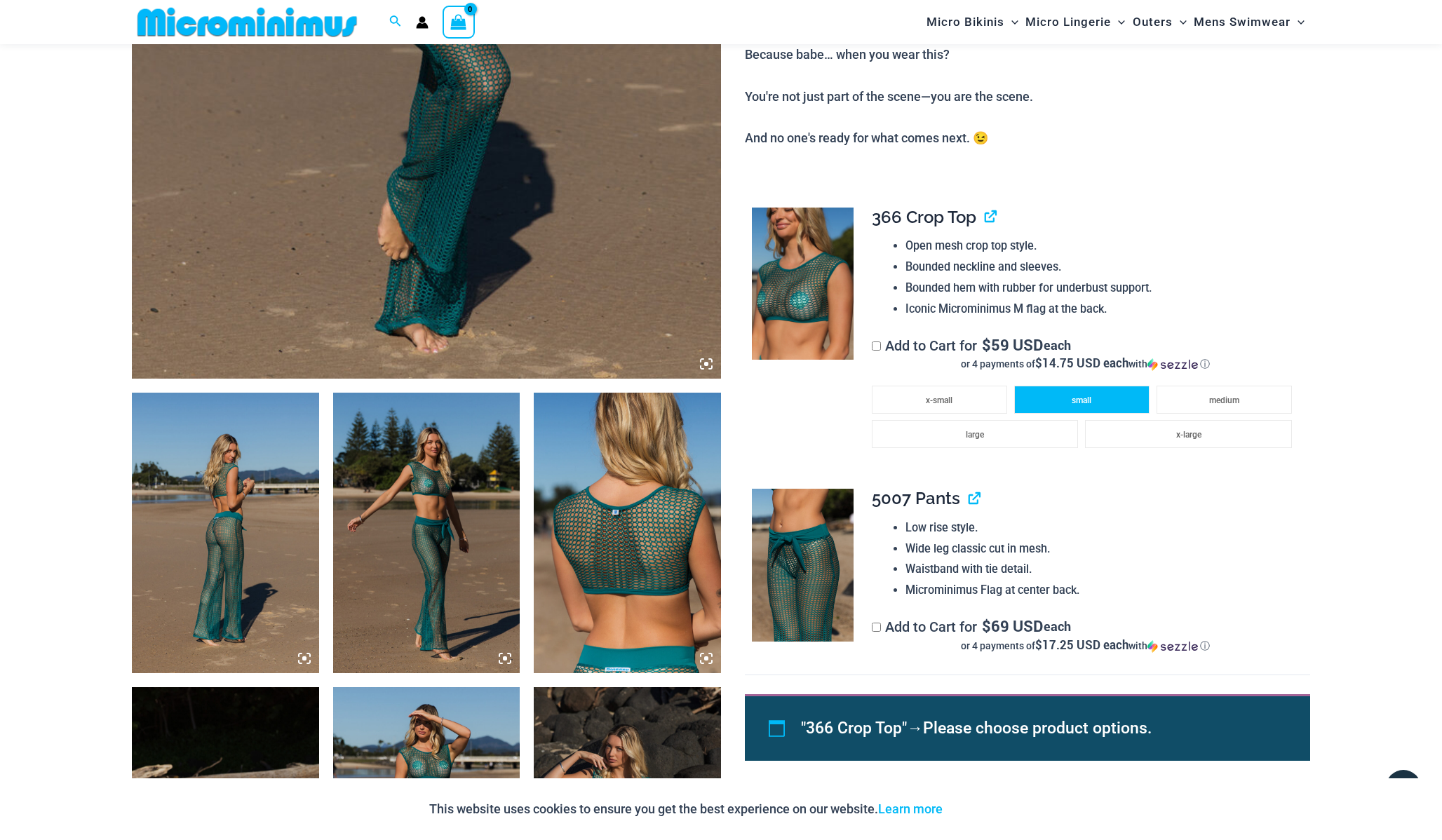
click at [1055, 398] on li "small" at bounding box center [1081, 399] width 135 height 28
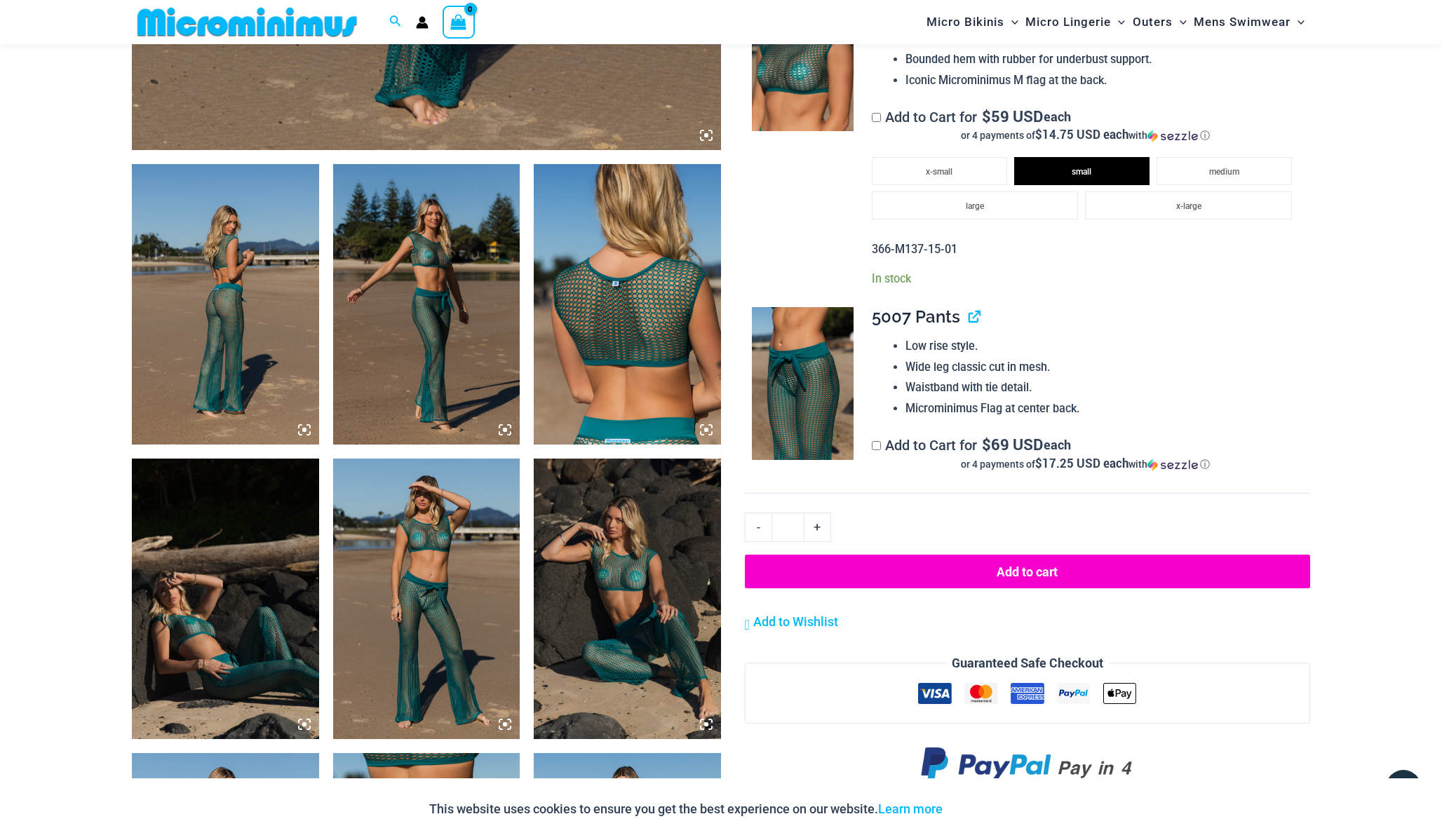
scroll to position [862, 0]
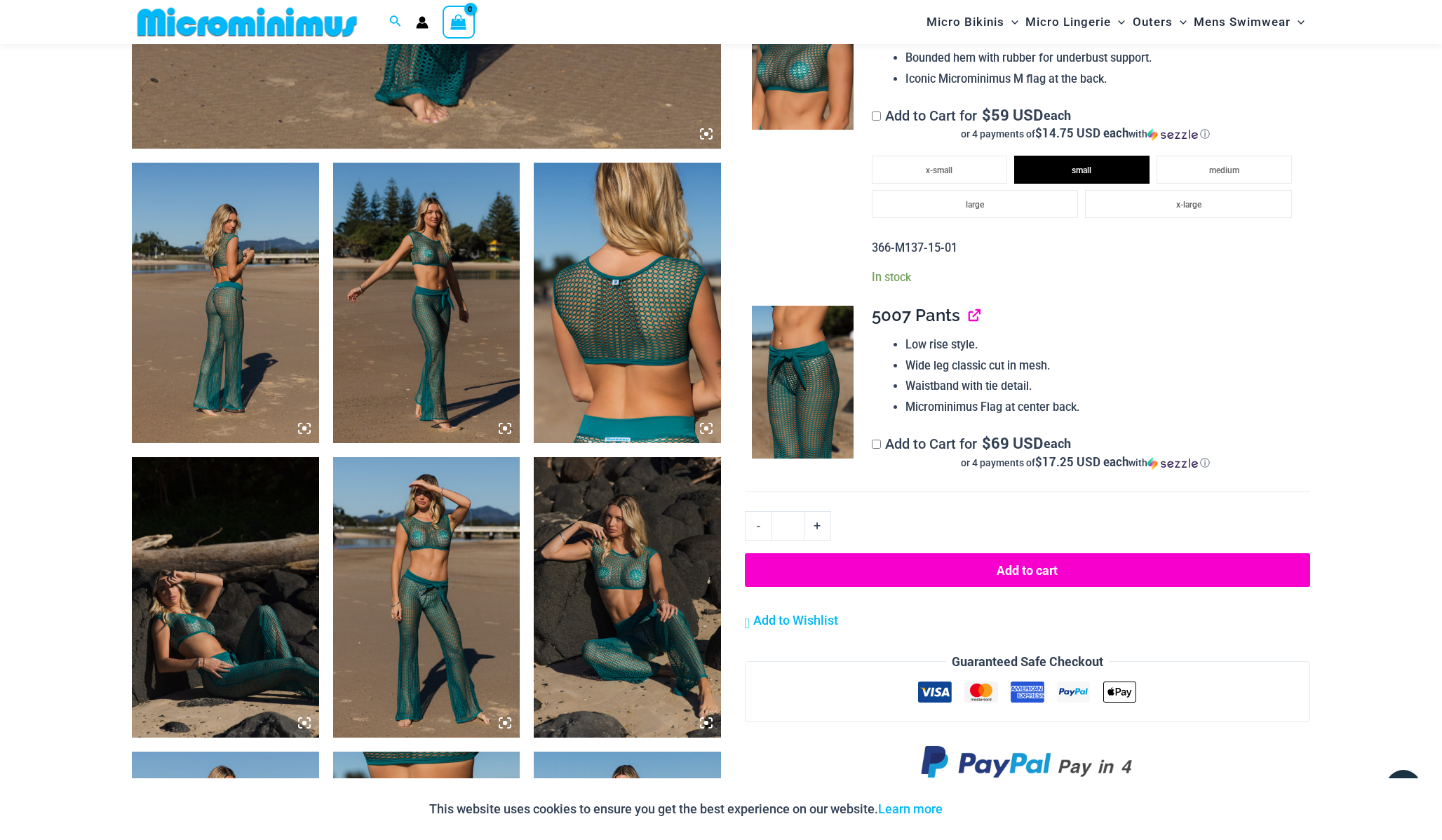
click at [968, 319] on link "View product" at bounding box center [968, 315] width 0 height 20
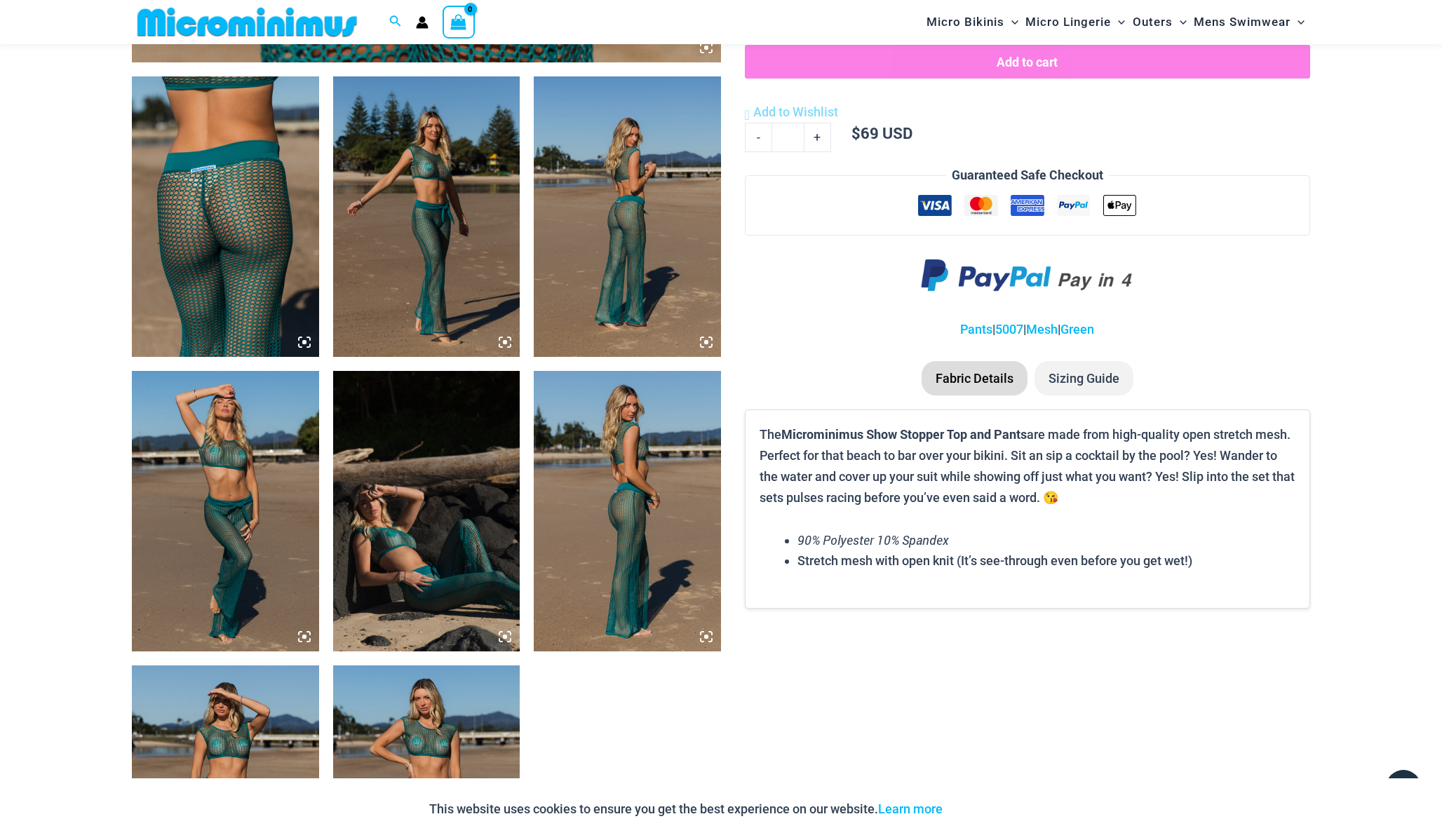
scroll to position [953, 0]
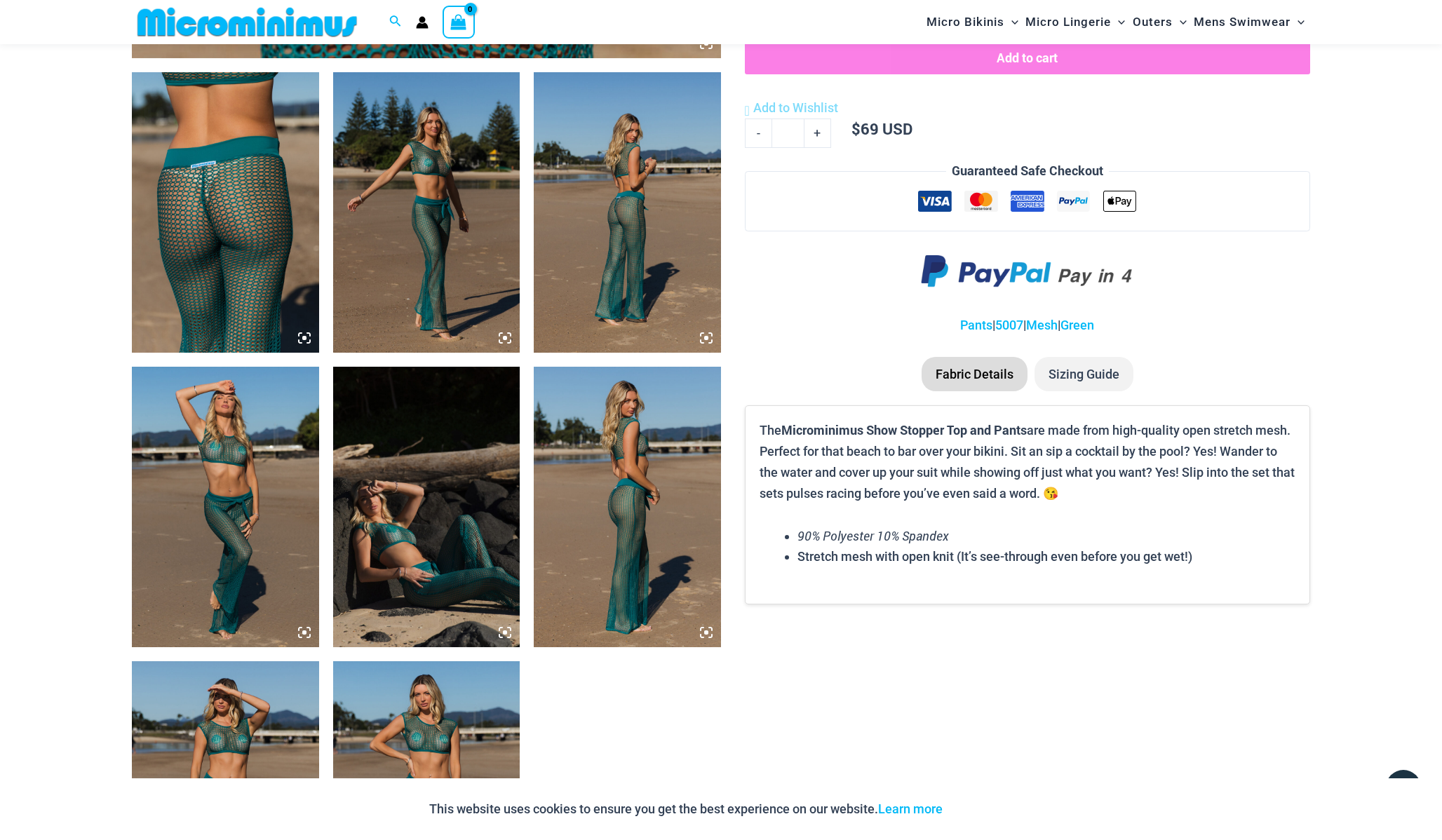
click at [1073, 373] on li "Sizing Guide" at bounding box center [1083, 374] width 99 height 35
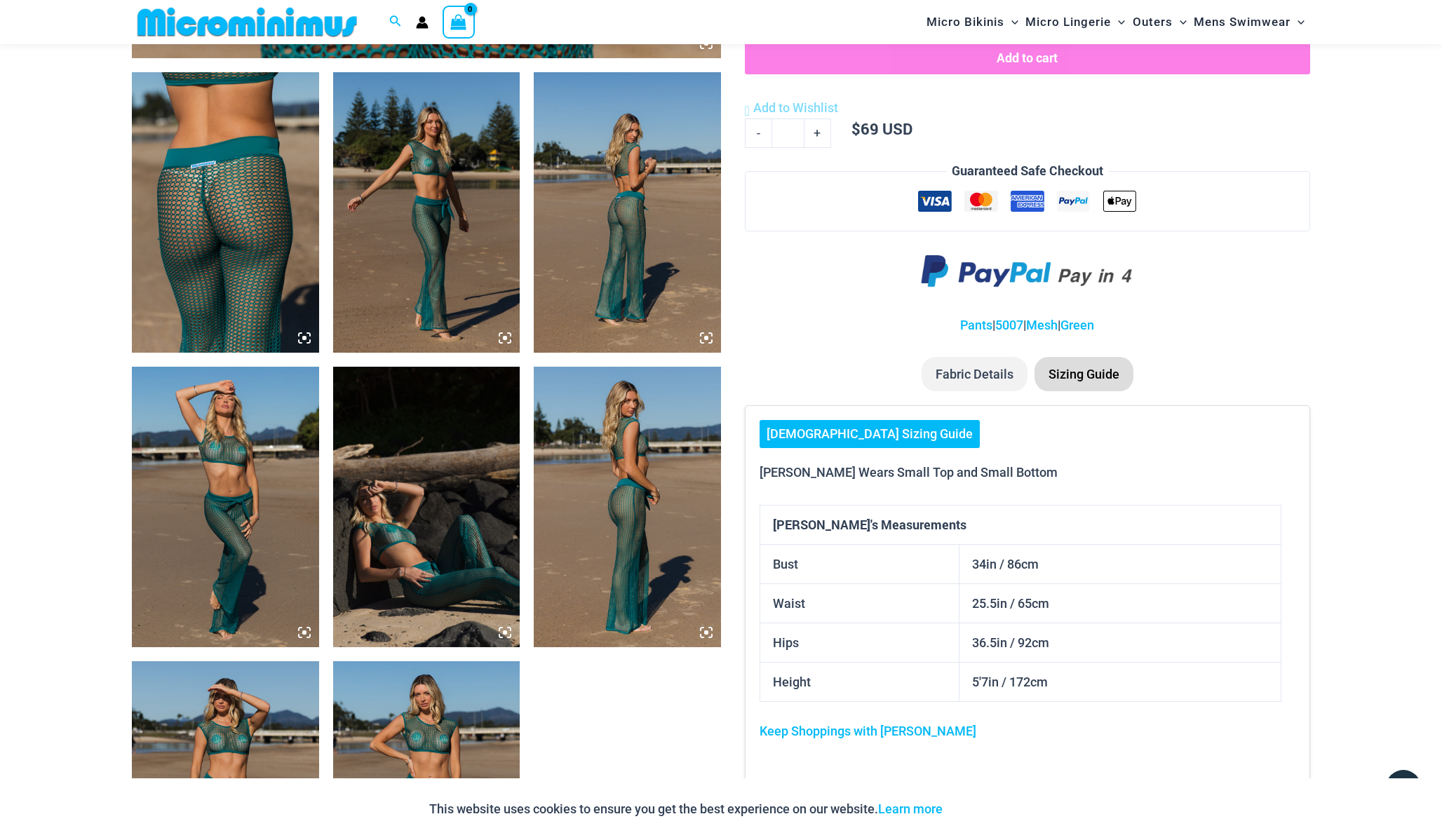
click at [621, 561] on img at bounding box center [627, 506] width 188 height 280
click at [905, 729] on link "Keep Shoppings with Raychel" at bounding box center [868, 731] width 217 height 14
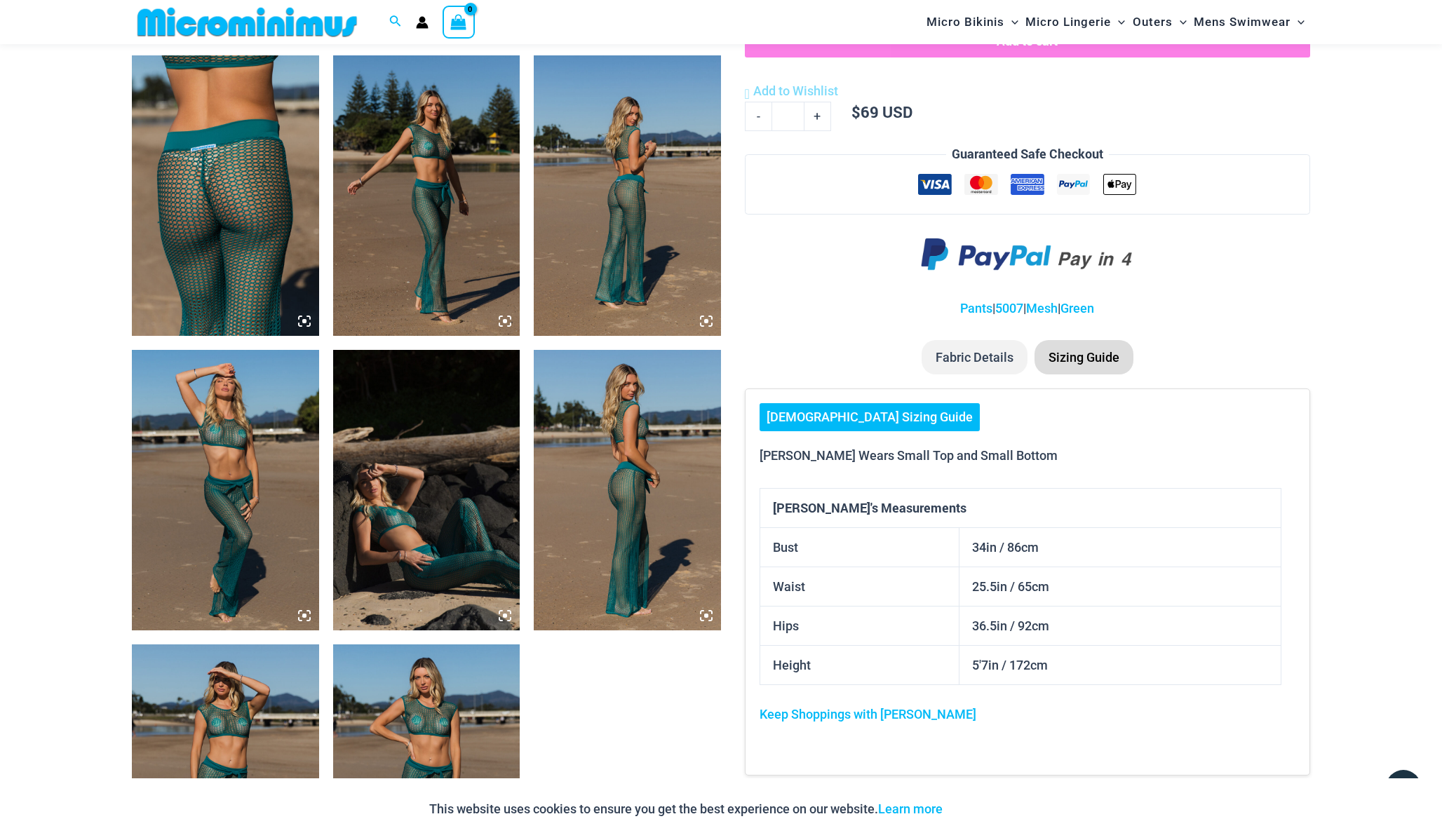
click at [985, 361] on li "Fabric Details" at bounding box center [974, 358] width 106 height 35
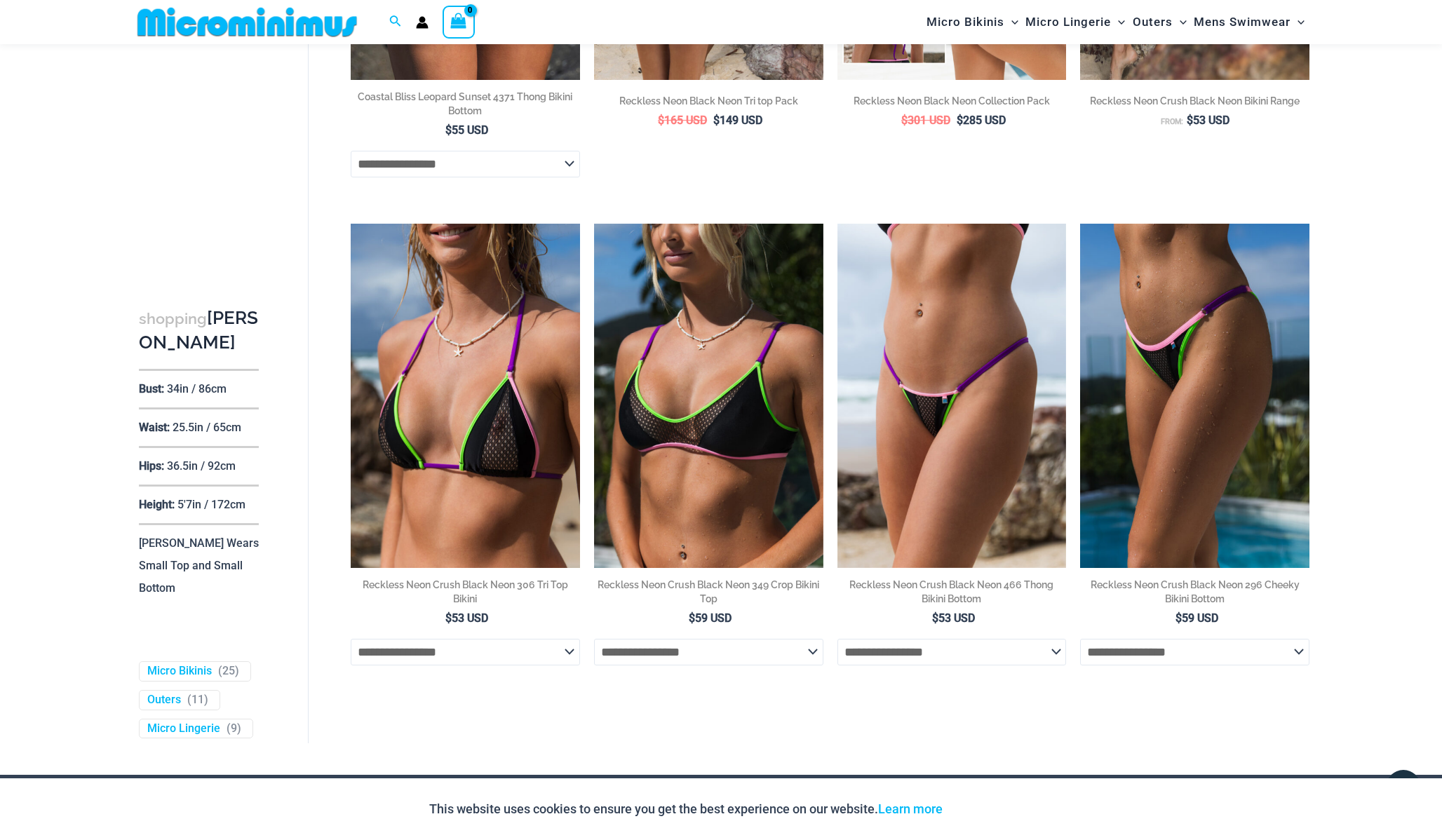
scroll to position [3265, 0]
